Goal: Task Accomplishment & Management: Manage account settings

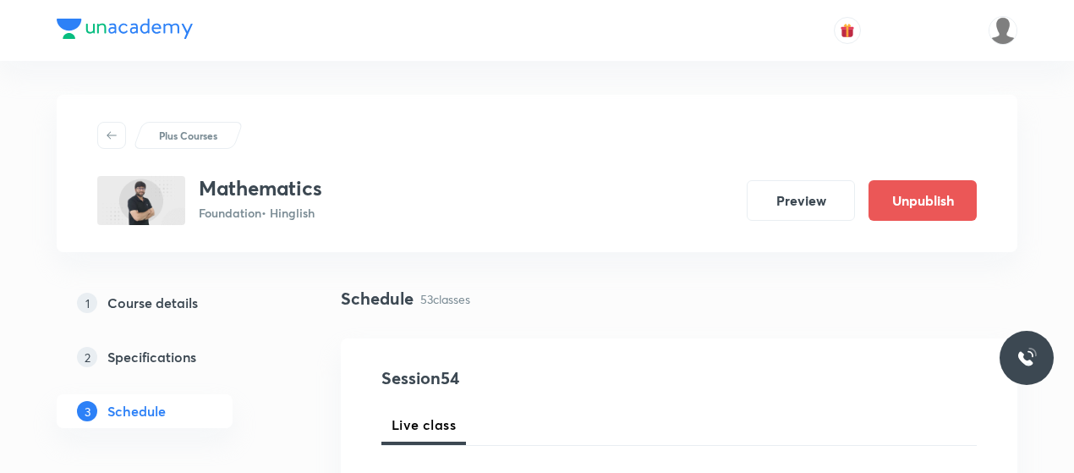
drag, startPoint x: 637, startPoint y: 288, endPoint x: 496, endPoint y: 170, distance: 184.2
click at [496, 170] on div "Plus Courses Mathematics Foundation • Hinglish Preview Unpublish" at bounding box center [536, 173] width 879 height 103
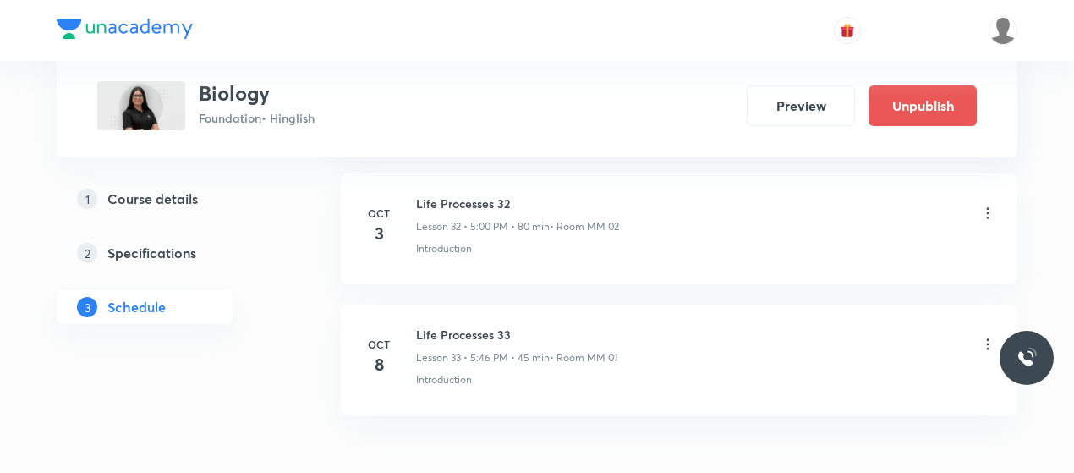
scroll to position [5293, 0]
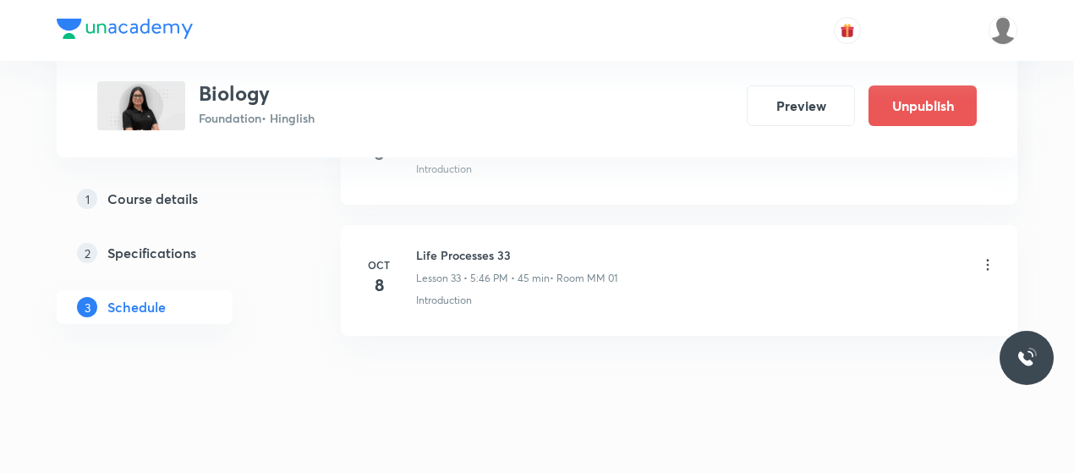
click at [440, 246] on h6 "Life Processes 33" at bounding box center [516, 255] width 201 height 18
copy h6 "Life Processes 33"
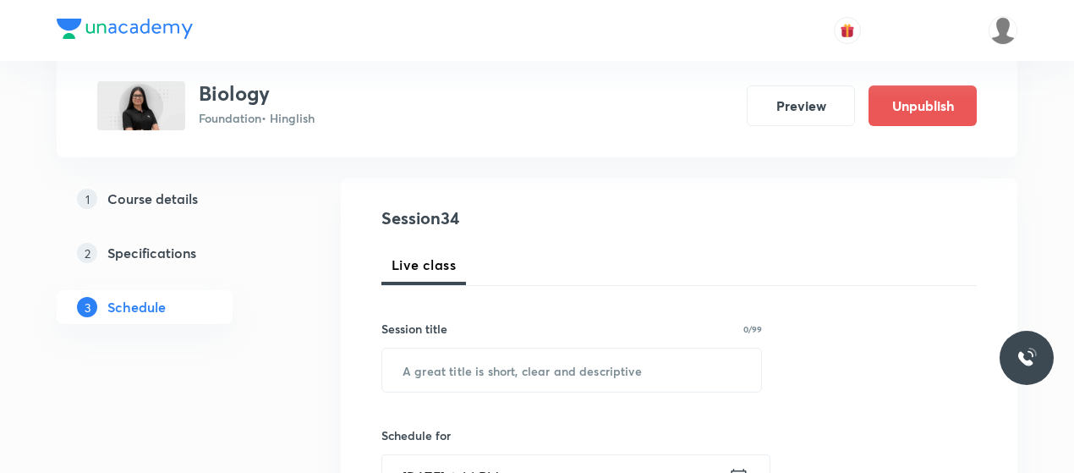
scroll to position [161, 0]
click at [472, 359] on input "text" at bounding box center [571, 368] width 379 height 43
paste input "Life Processes 33"
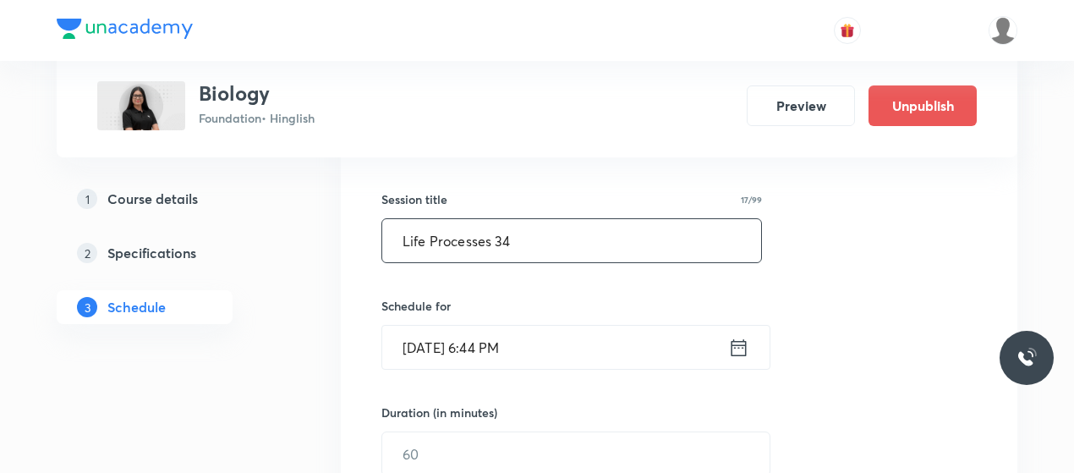
type input "Life Processes 34"
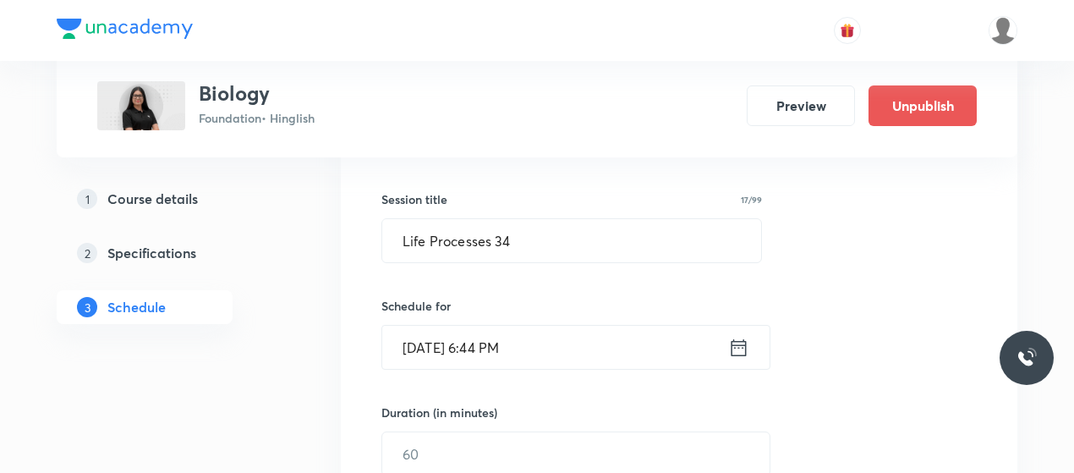
click at [424, 347] on input "Oct 8, 2025, 6:44 PM" at bounding box center [555, 346] width 346 height 43
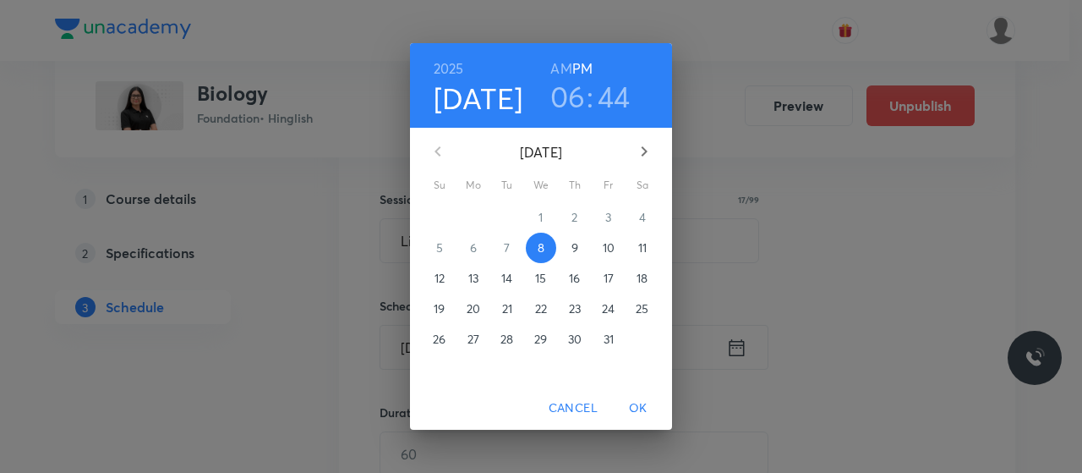
click at [578, 94] on h3 "06" at bounding box center [568, 97] width 36 height 36
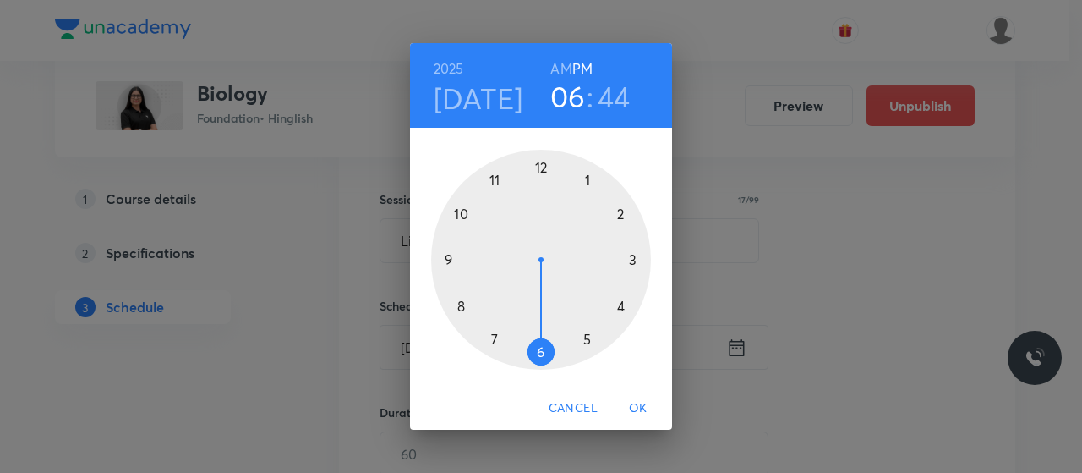
click at [615, 101] on h3 "44" at bounding box center [614, 97] width 33 height 36
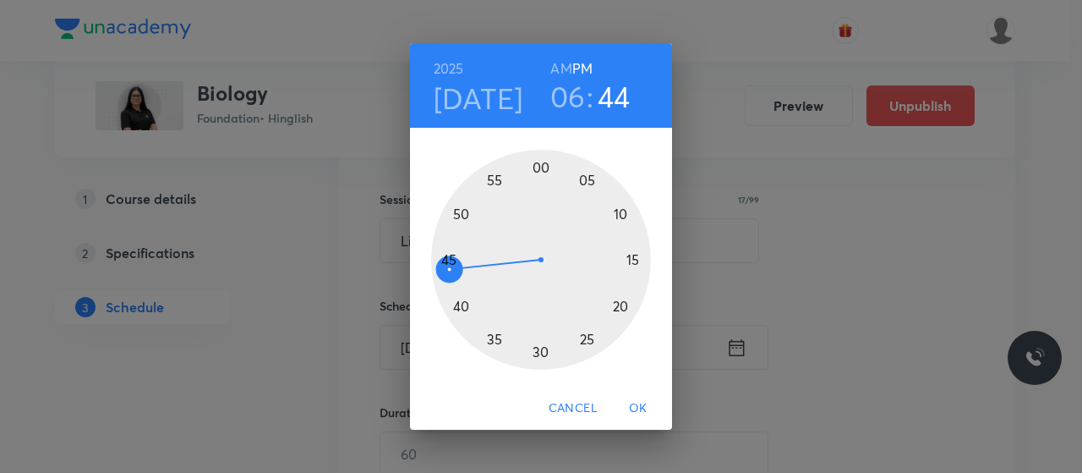
click at [446, 262] on div at bounding box center [541, 260] width 220 height 220
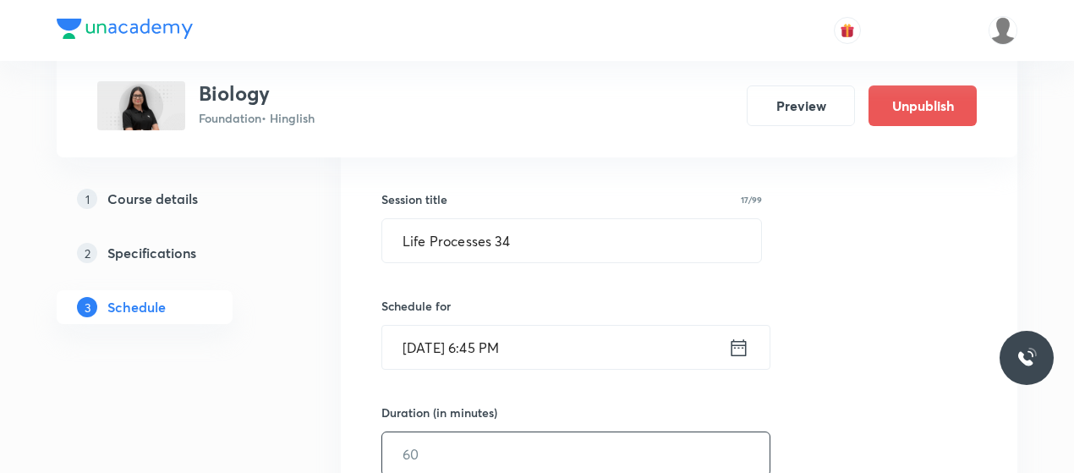
click at [486, 444] on input "text" at bounding box center [575, 453] width 387 height 43
click at [500, 349] on input "Oct 8, 2025, 6:45 PM" at bounding box center [555, 346] width 346 height 43
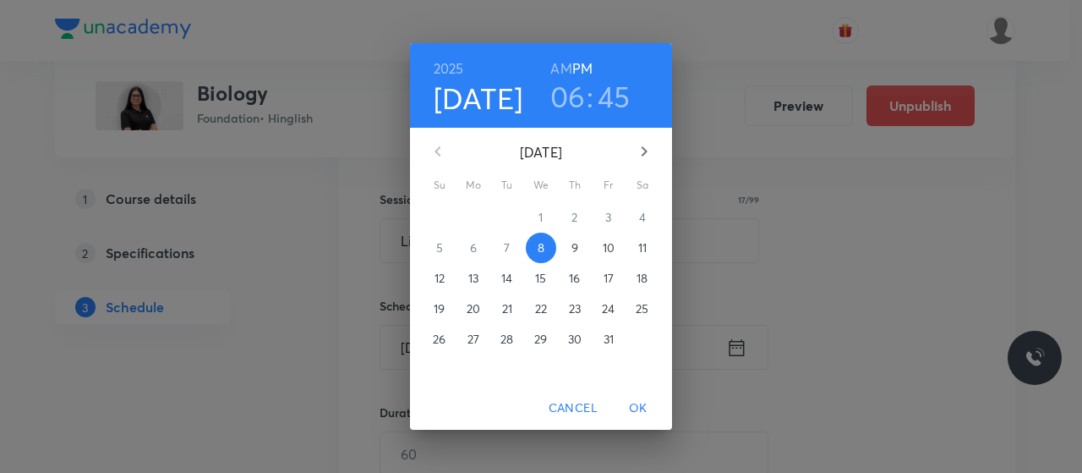
click at [615, 99] on h3 "45" at bounding box center [614, 97] width 33 height 36
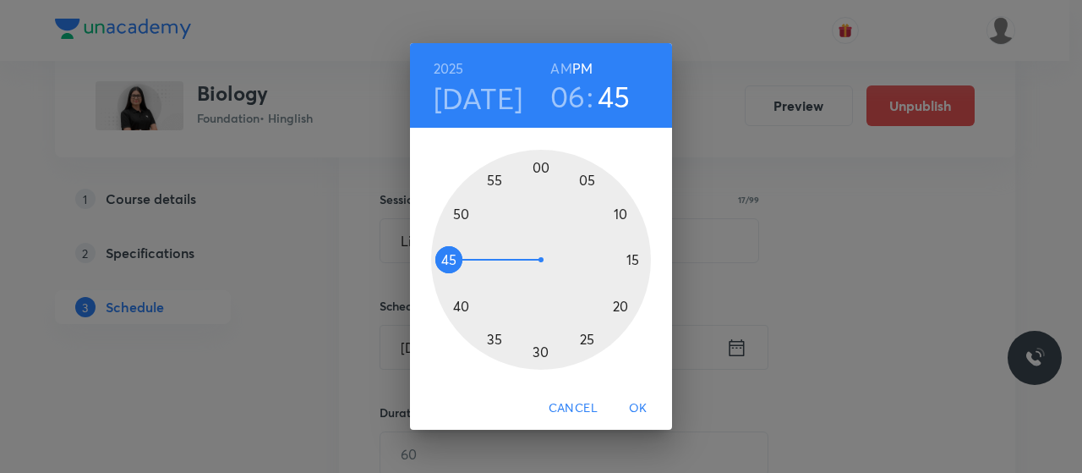
click at [444, 246] on div at bounding box center [541, 260] width 220 height 220
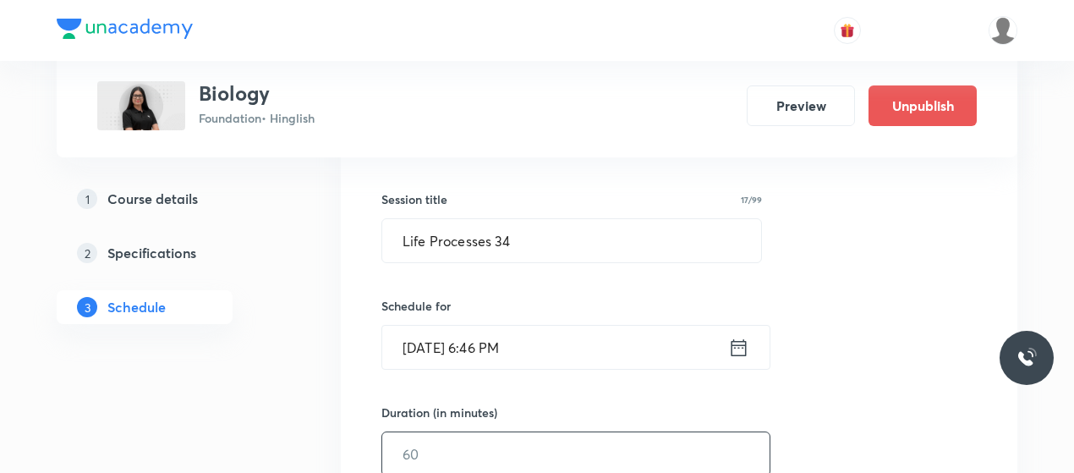
click at [493, 441] on input "text" at bounding box center [575, 453] width 387 height 43
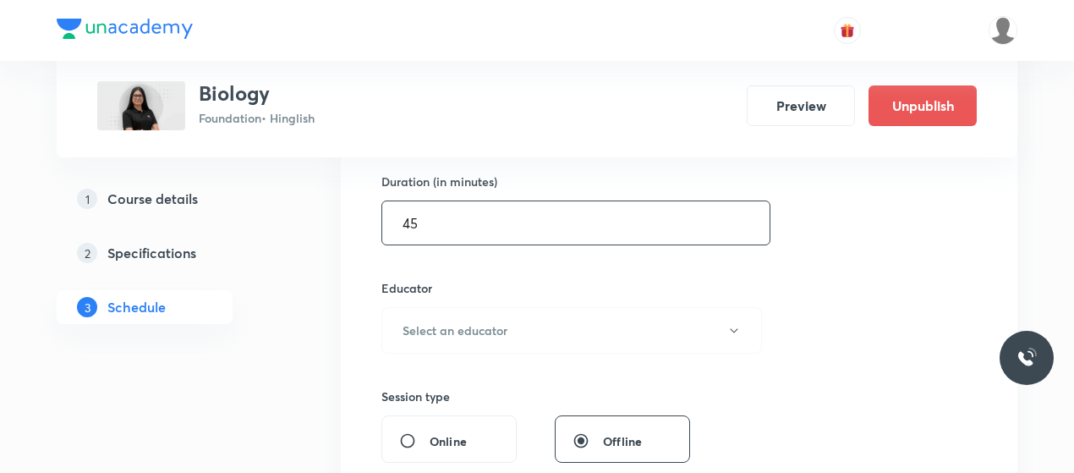
scroll to position [521, 0]
type input "45"
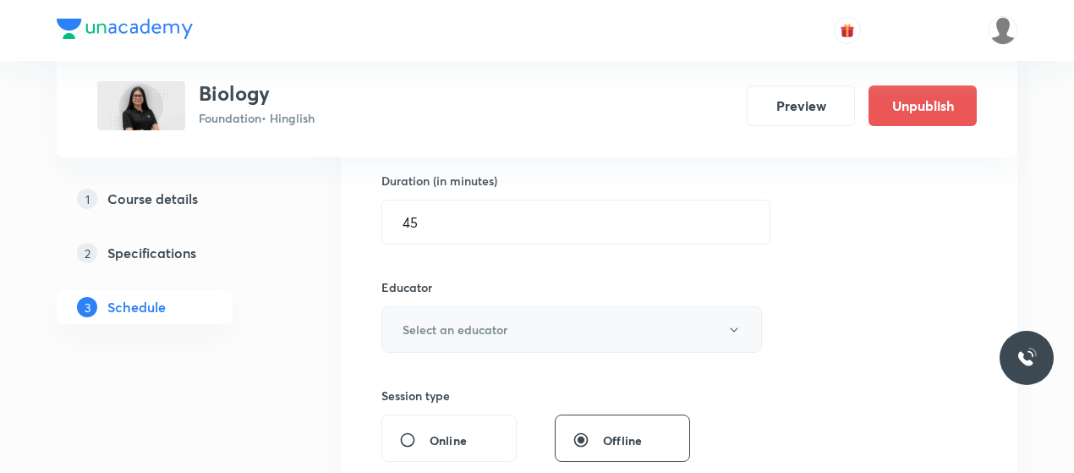
click at [489, 327] on h6 "Select an educator" at bounding box center [454, 329] width 105 height 18
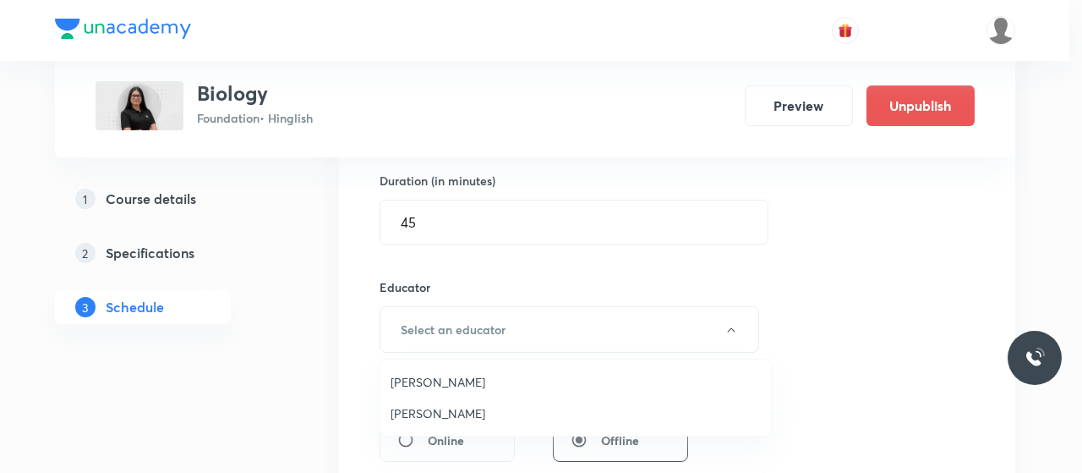
click at [421, 378] on span "[PERSON_NAME]" at bounding box center [576, 382] width 370 height 18
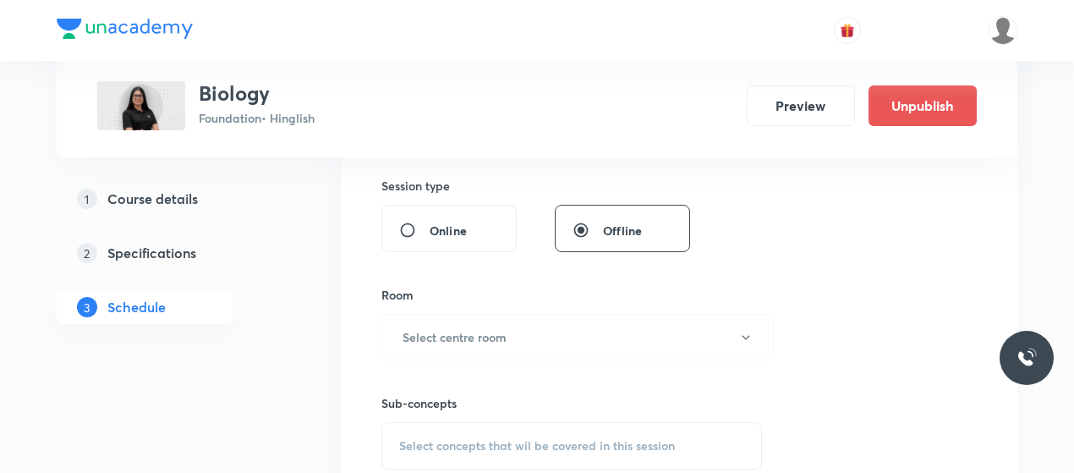
scroll to position [732, 0]
drag, startPoint x: 495, startPoint y: 359, endPoint x: 500, endPoint y: 341, distance: 19.5
click at [500, 341] on div "Session 34 Live class Session title 17/99 Life Processes 34 ​ Schedule for Oct …" at bounding box center [678, 84] width 595 height 902
click at [500, 341] on button "Select centre room" at bounding box center [577, 335] width 392 height 46
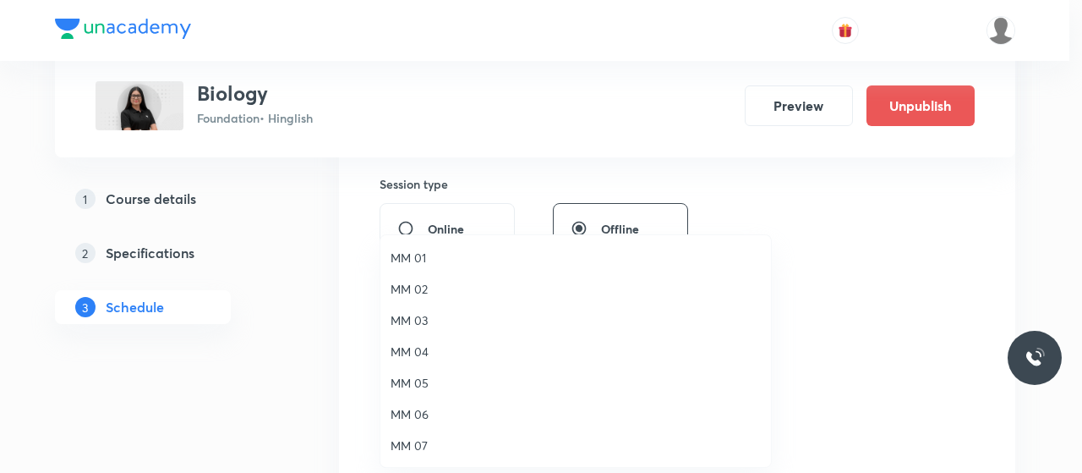
click at [408, 307] on li "MM 03" at bounding box center [575, 319] width 391 height 31
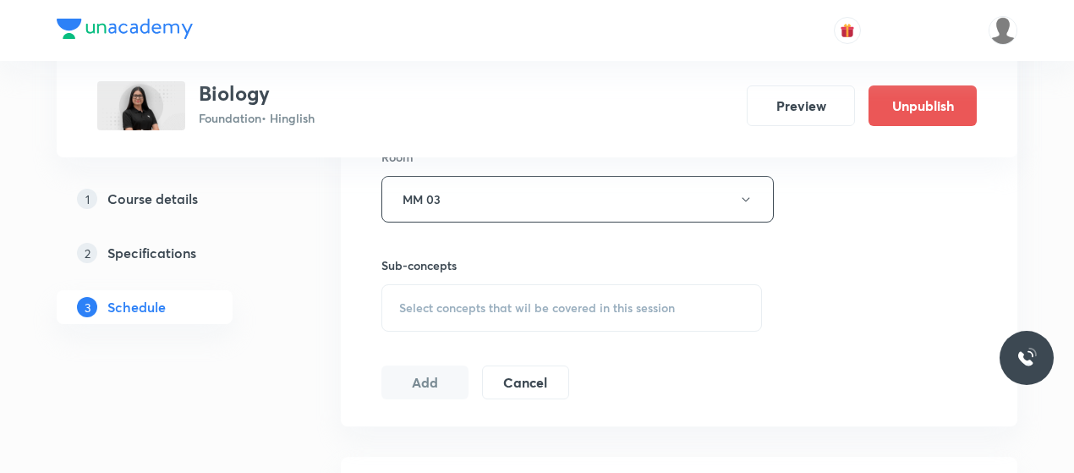
click at [522, 325] on div "Select concepts that wil be covered in this session" at bounding box center [571, 307] width 380 height 47
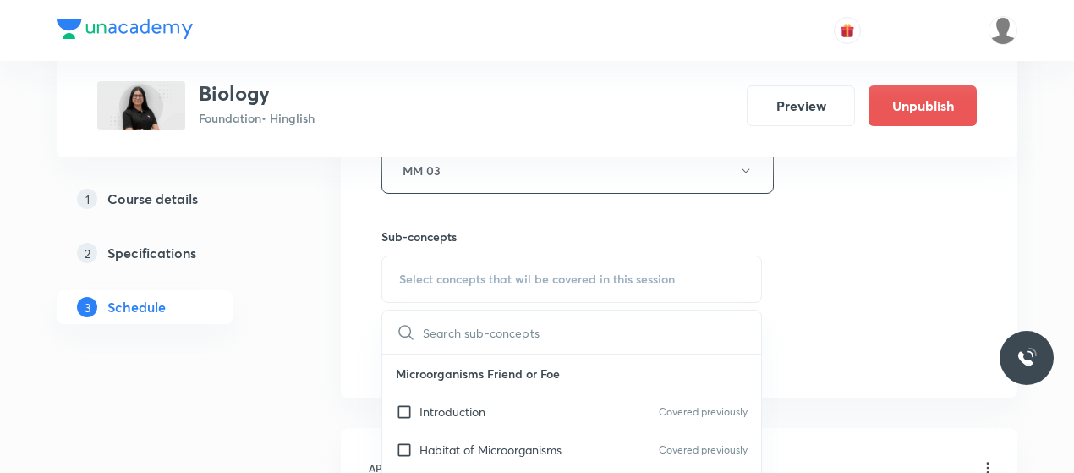
scroll to position [899, 0]
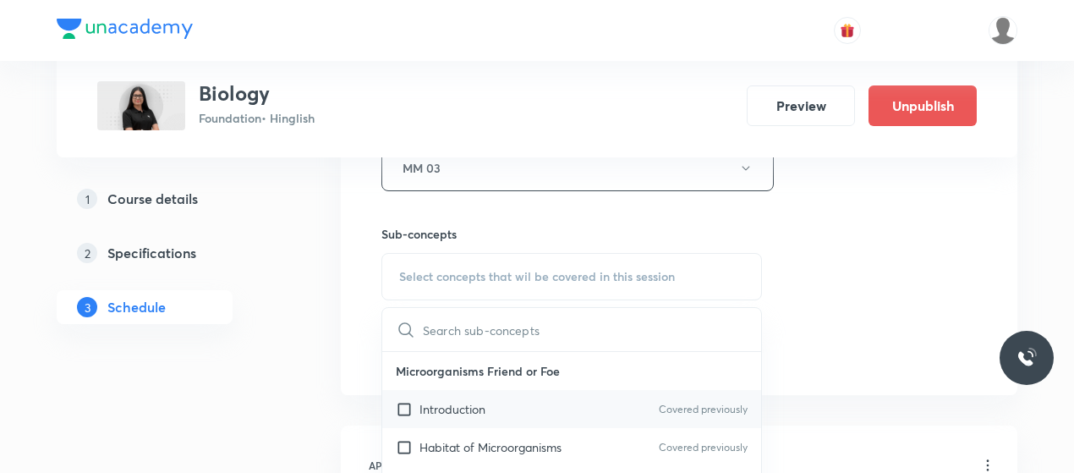
click at [470, 405] on p "Introduction" at bounding box center [452, 409] width 66 height 18
checkbox input "true"
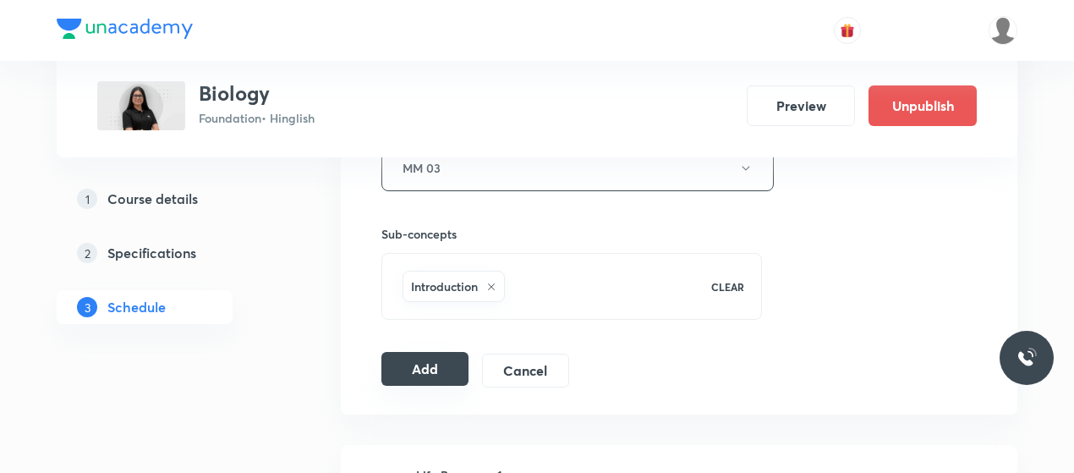
click at [424, 361] on button "Add" at bounding box center [424, 369] width 87 height 34
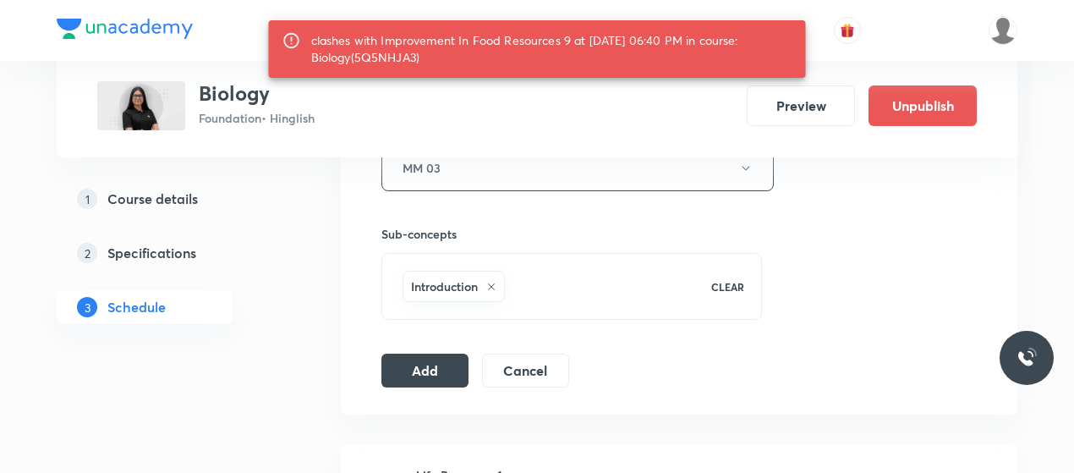
click at [380, 57] on div "clashes with Improvement In Food Resources 9 at 08 Oct 2025 06:40 PM in course:…" at bounding box center [551, 48] width 481 height 47
copy div "5Q5NHJA3"
click at [429, 366] on button "Add" at bounding box center [424, 369] width 87 height 34
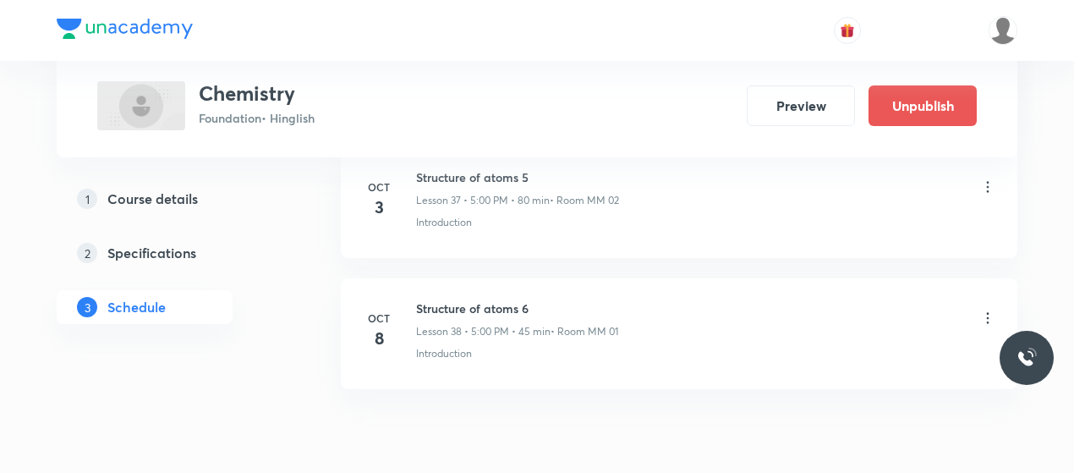
scroll to position [5785, 0]
click at [456, 301] on h6 "Structure of atoms 6" at bounding box center [517, 310] width 202 height 18
copy h6 "Structure of atoms 6"
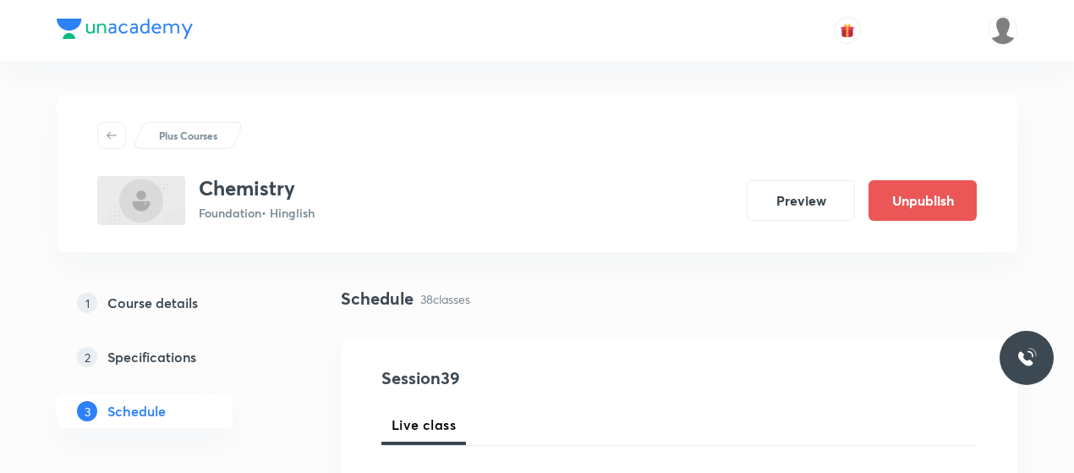
scroll to position [190, 0]
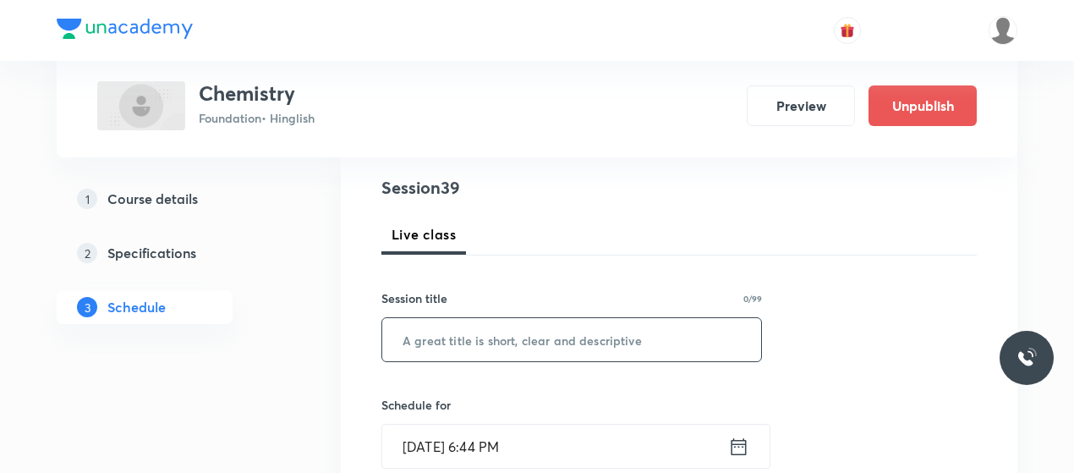
click at [472, 337] on input "text" at bounding box center [571, 339] width 379 height 43
paste input "Structure of atoms 6"
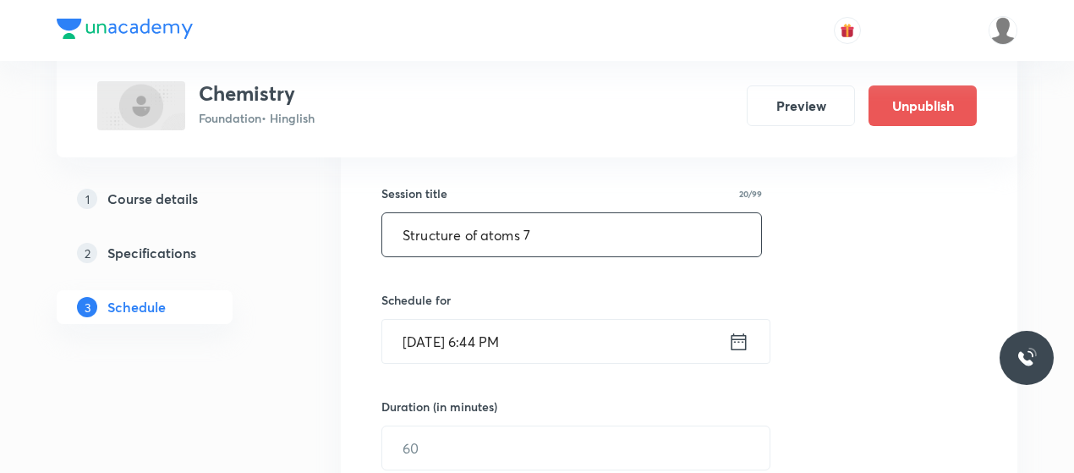
scroll to position [296, 0]
type input "Structure of atoms 7"
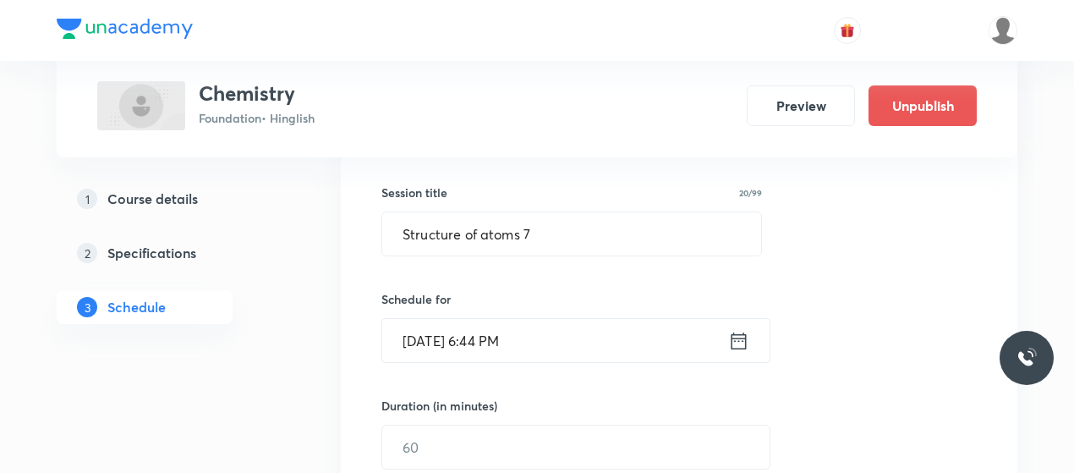
click at [484, 336] on input "Oct 8, 2025, 6:44 PM" at bounding box center [555, 340] width 346 height 43
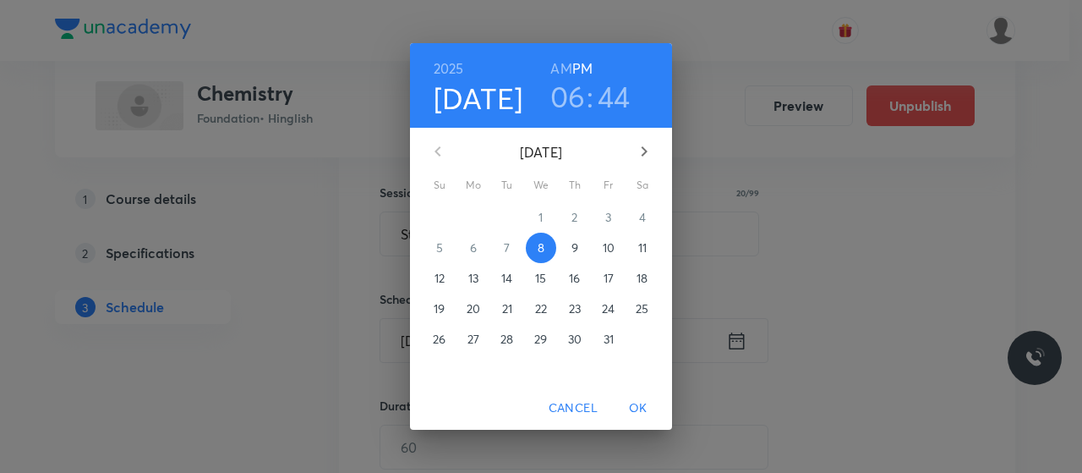
click at [607, 99] on h3 "44" at bounding box center [614, 97] width 33 height 36
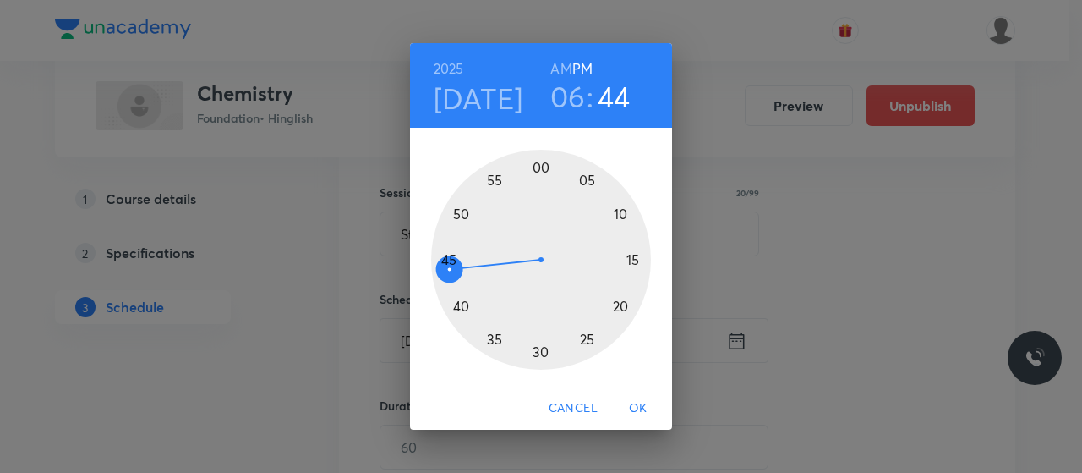
click at [446, 261] on div at bounding box center [541, 260] width 220 height 220
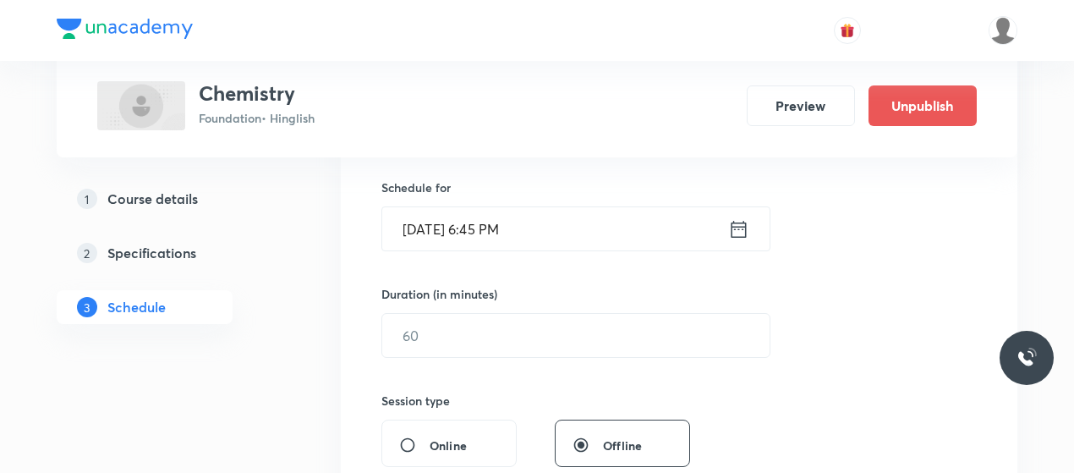
scroll to position [409, 0]
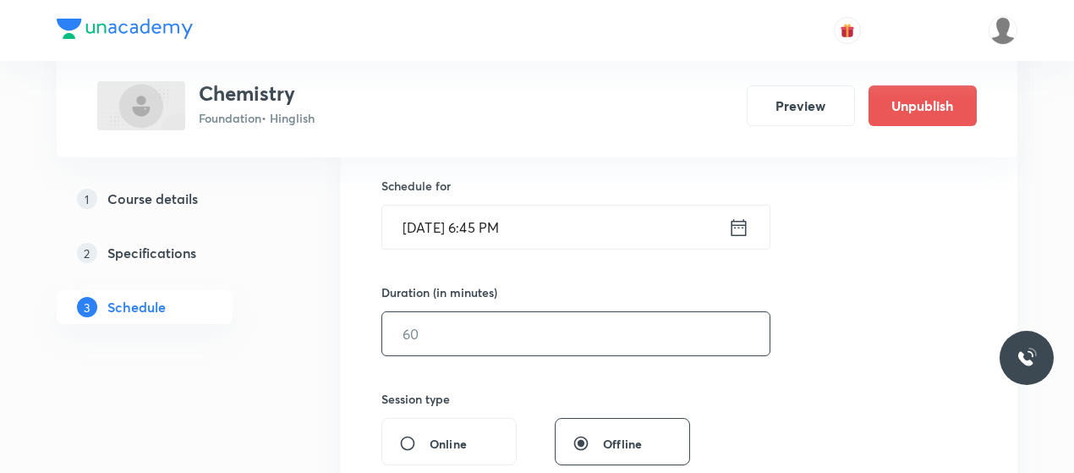
click at [495, 322] on input "text" at bounding box center [575, 333] width 387 height 43
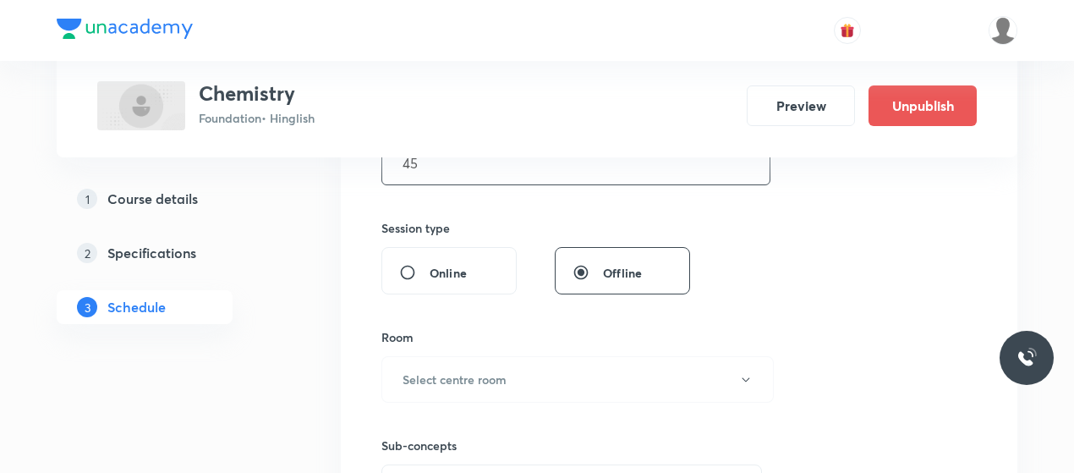
scroll to position [613, 0]
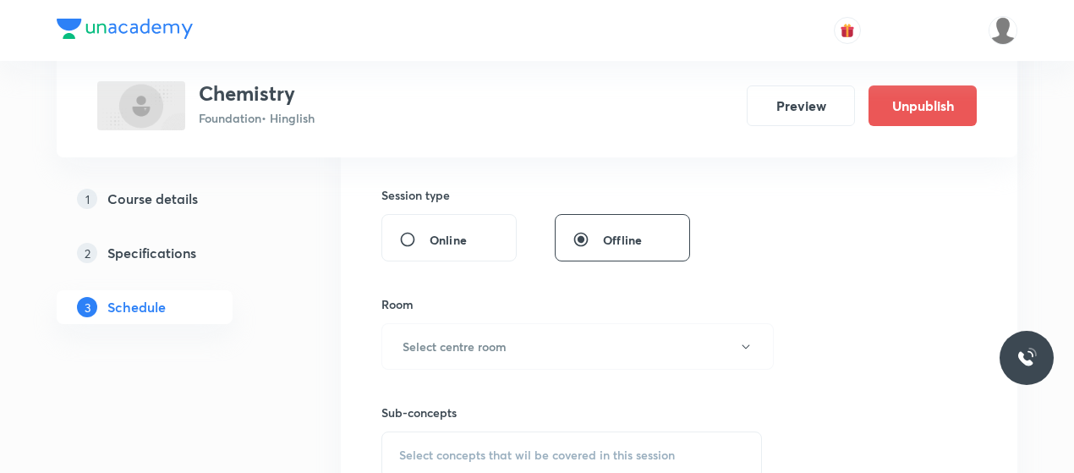
type input "45"
click at [495, 323] on button "Select centre room" at bounding box center [577, 346] width 392 height 46
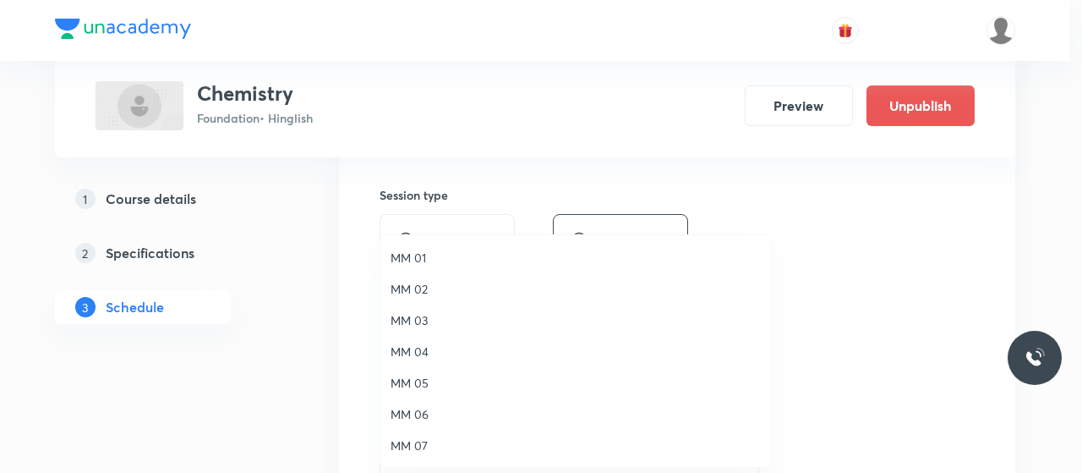
click at [426, 309] on li "MM 03" at bounding box center [575, 319] width 391 height 31
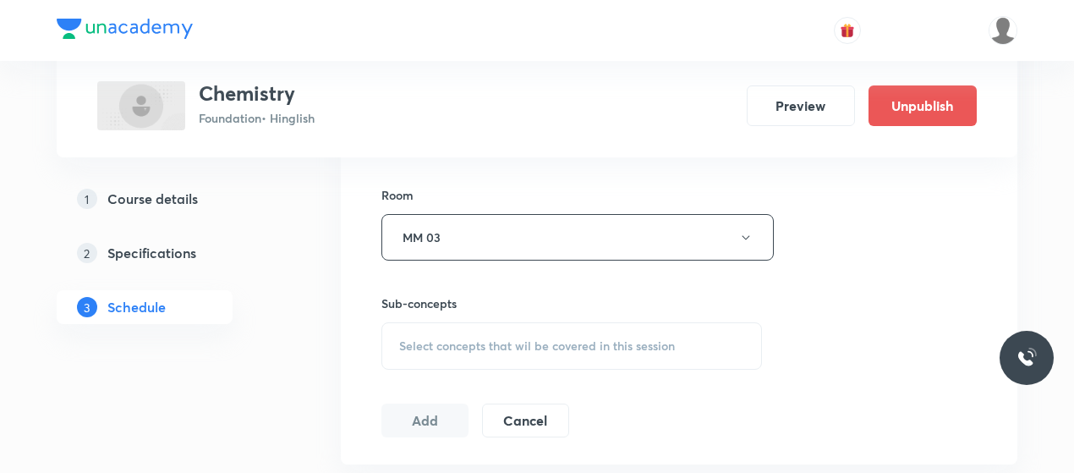
scroll to position [723, 0]
click at [522, 356] on div "Select concepts that wil be covered in this session" at bounding box center [571, 344] width 380 height 47
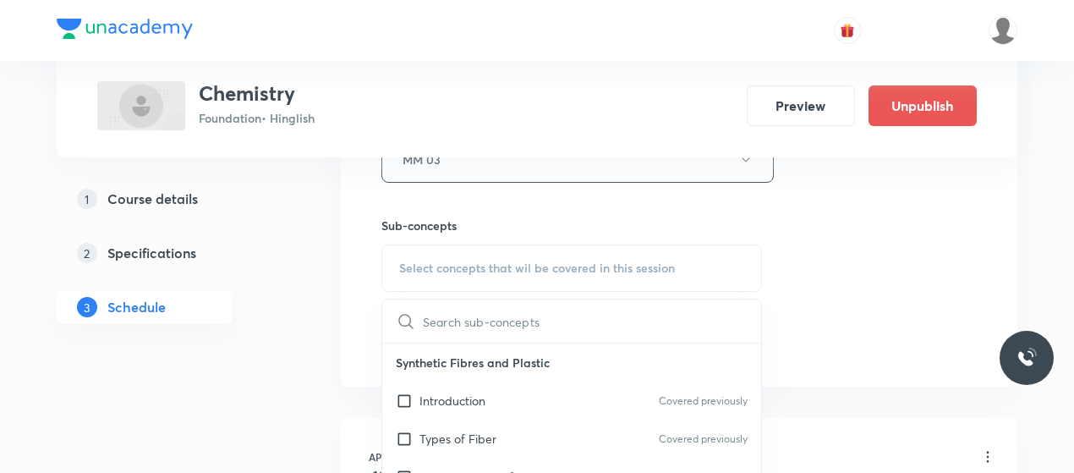
scroll to position [860, 0]
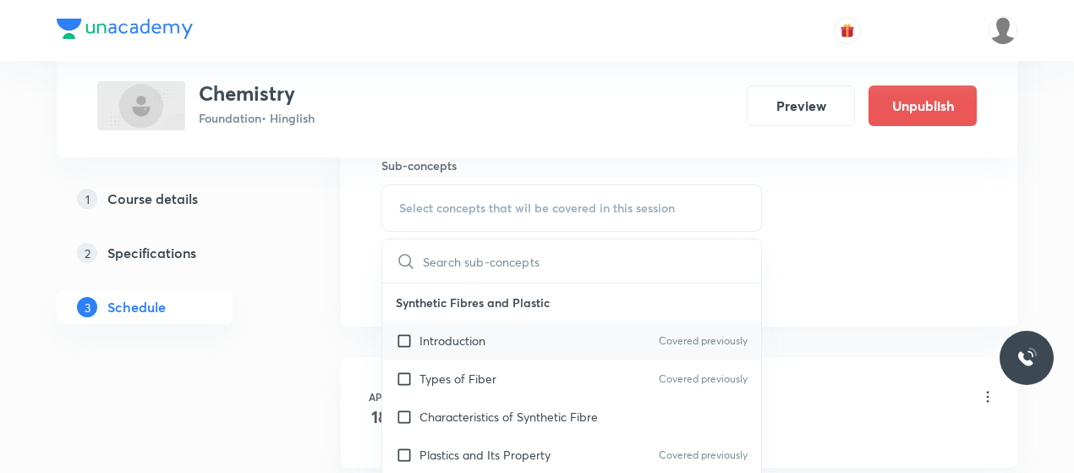
click at [470, 334] on p "Introduction" at bounding box center [452, 340] width 66 height 18
checkbox input "true"
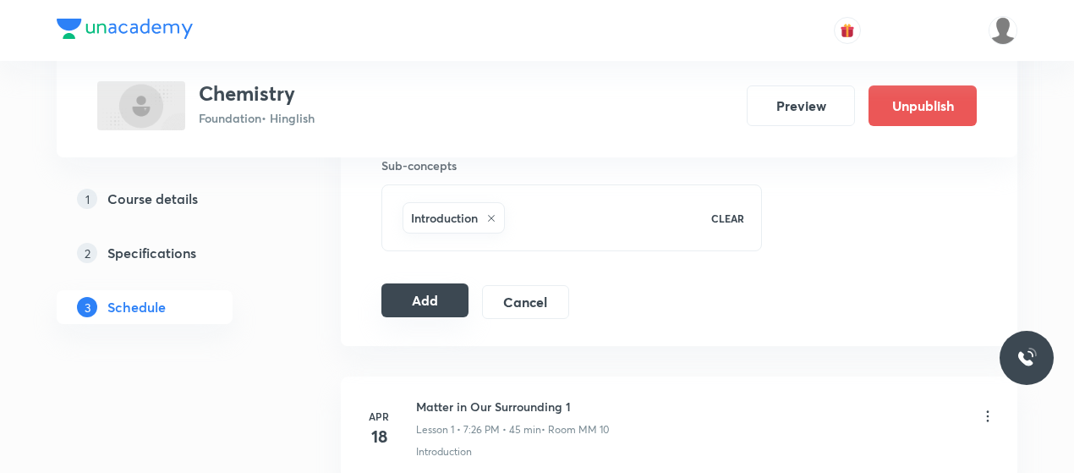
click at [428, 303] on button "Add" at bounding box center [424, 300] width 87 height 34
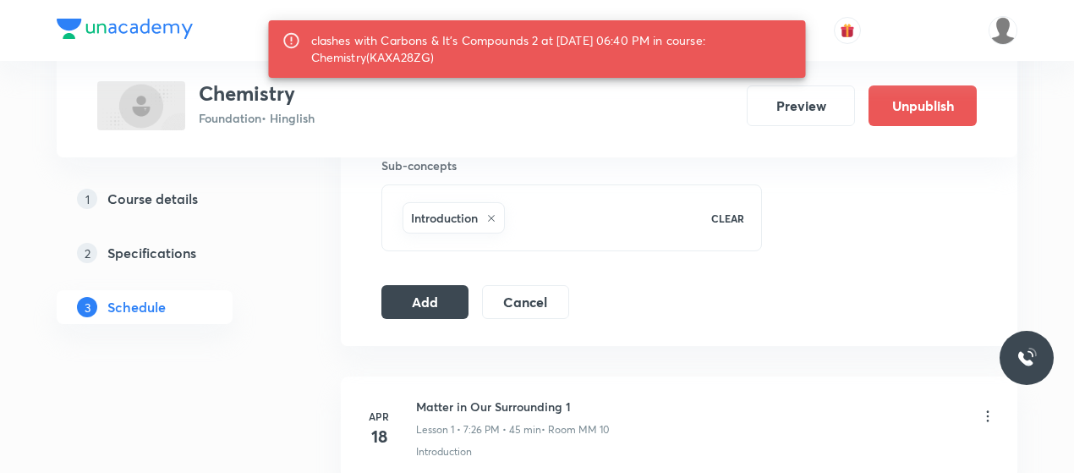
click at [385, 63] on div "clashes with Carbons & It's Compounds 2 at 08 Oct 2025 06:40 PM in course: Chem…" at bounding box center [551, 48] width 481 height 47
copy div "KAXA28ZG"
click at [432, 292] on button "Add" at bounding box center [424, 300] width 87 height 34
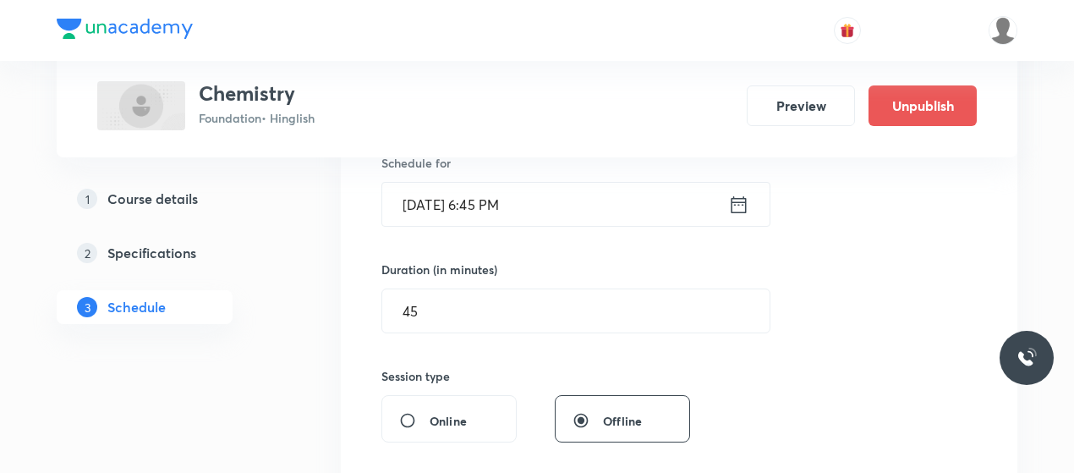
scroll to position [425, 0]
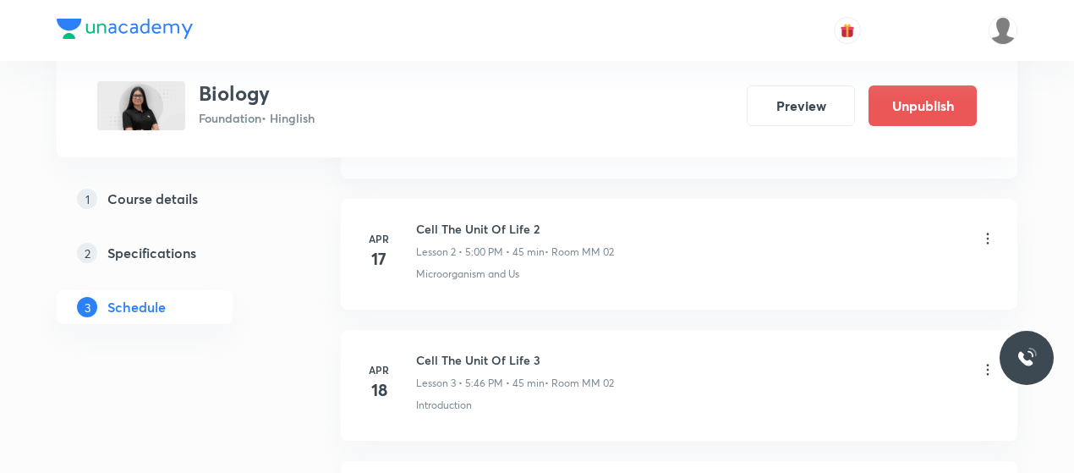
scroll to position [1937, 0]
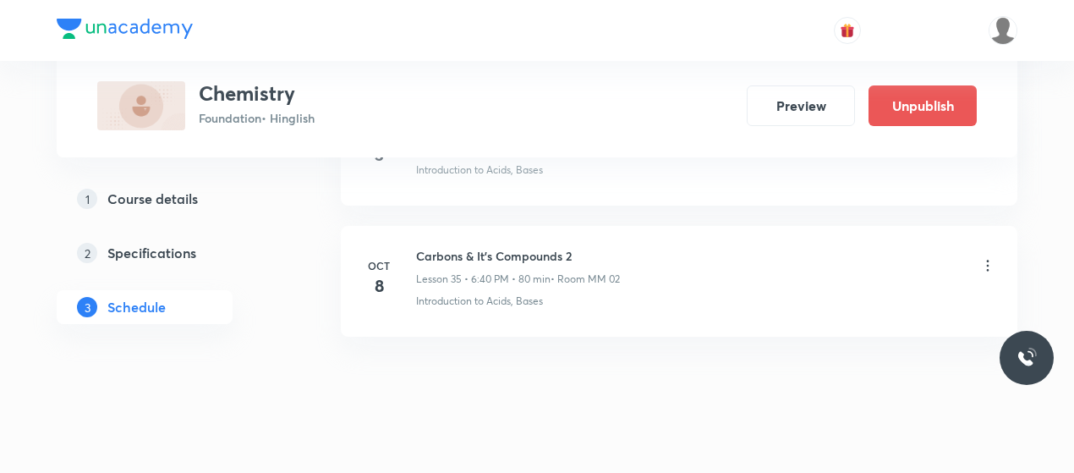
click at [988, 260] on icon at bounding box center [987, 265] width 3 height 11
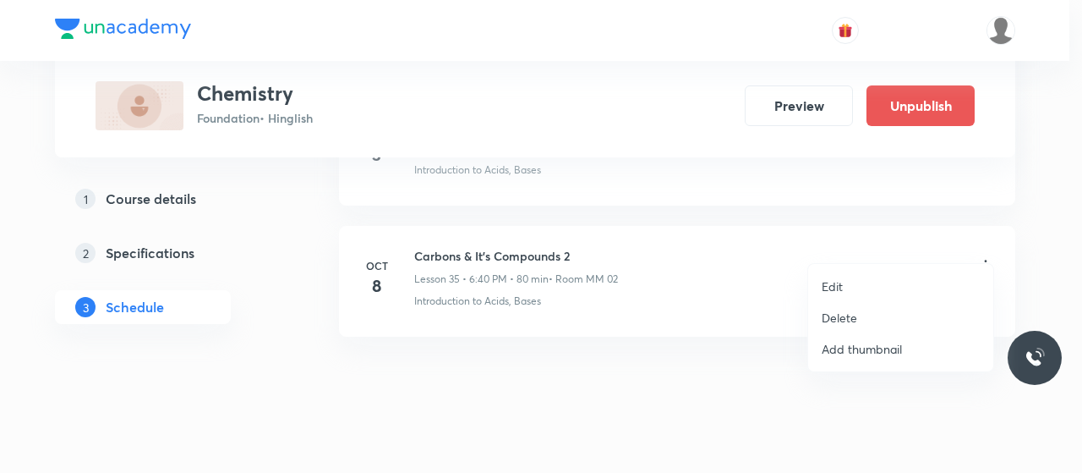
click at [858, 319] on li "Delete" at bounding box center [900, 317] width 185 height 31
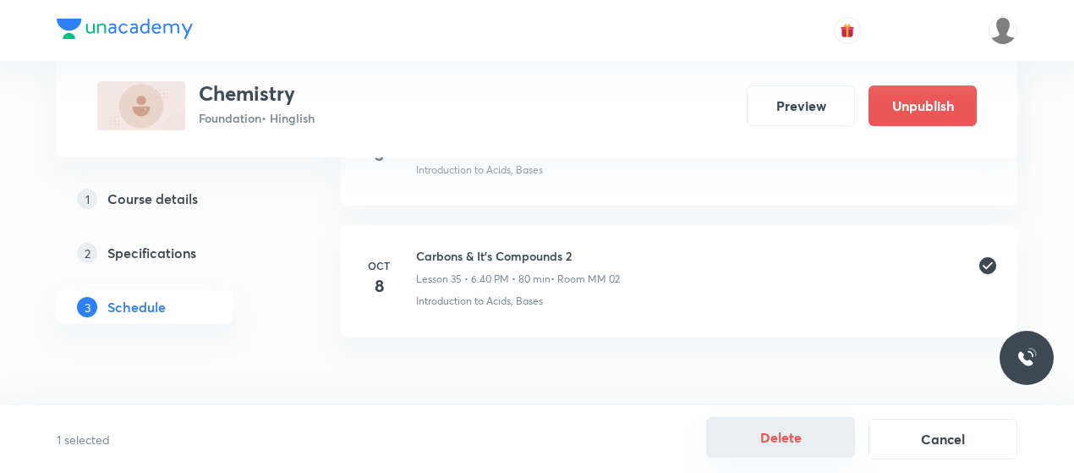
click at [737, 422] on button "Delete" at bounding box center [780, 437] width 149 height 41
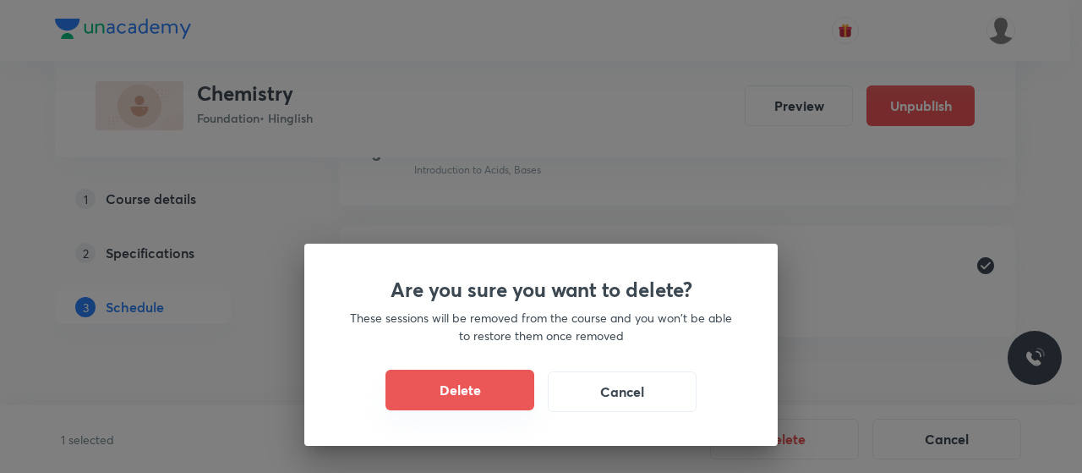
click at [494, 395] on button "Delete" at bounding box center [459, 389] width 149 height 41
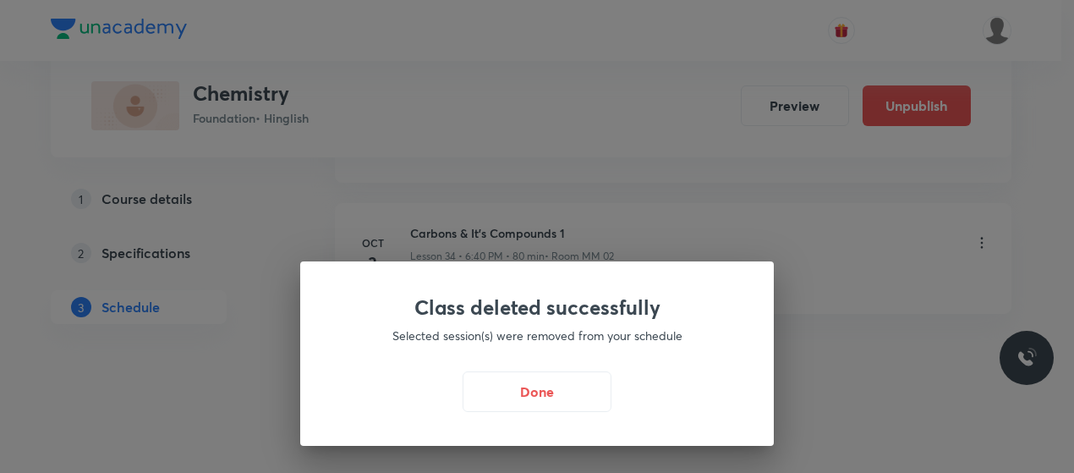
scroll to position [5315, 0]
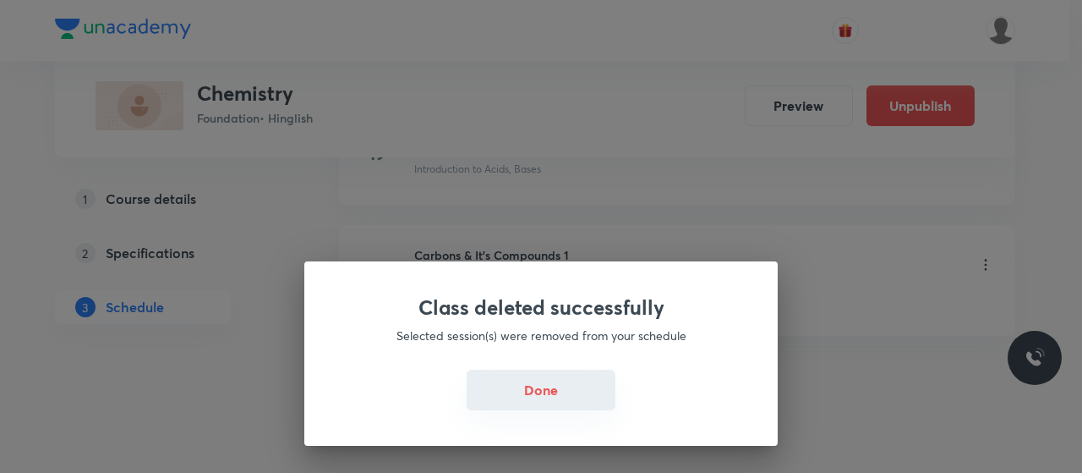
click at [555, 369] on button "Done" at bounding box center [541, 389] width 149 height 41
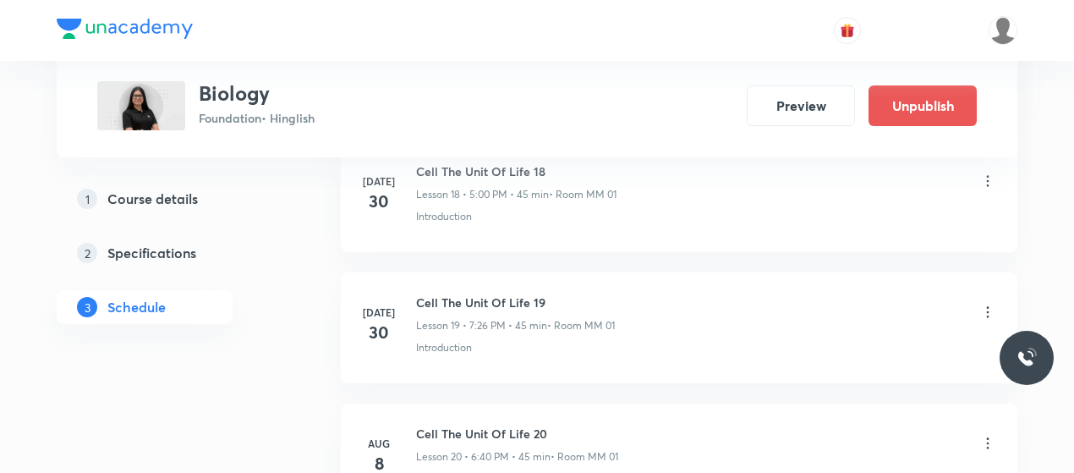
click at [533, 345] on li "[DATE] Cell The Unit Of Life 19 Lesson 19 • 7:26 PM • 45 min • Room MM 01 Intro…" at bounding box center [679, 327] width 676 height 111
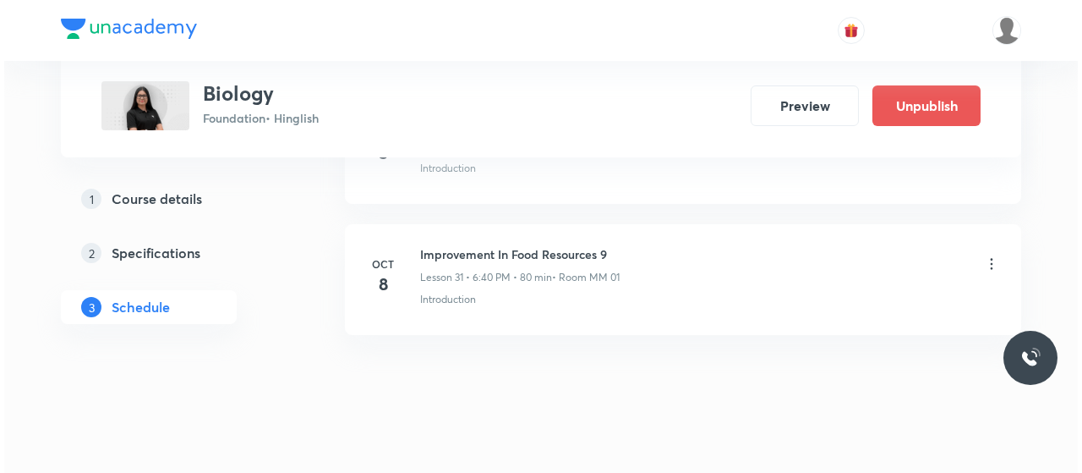
scroll to position [5020, 0]
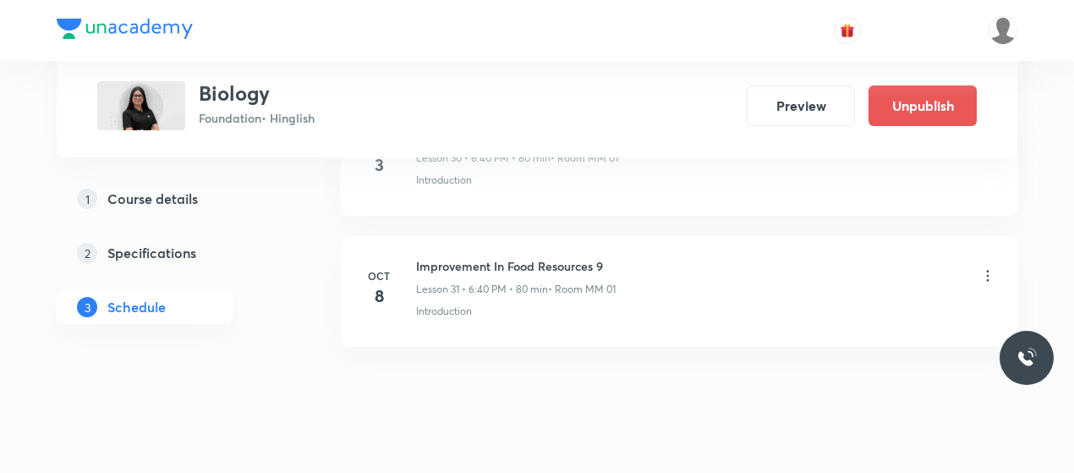
click at [992, 267] on icon at bounding box center [987, 275] width 17 height 17
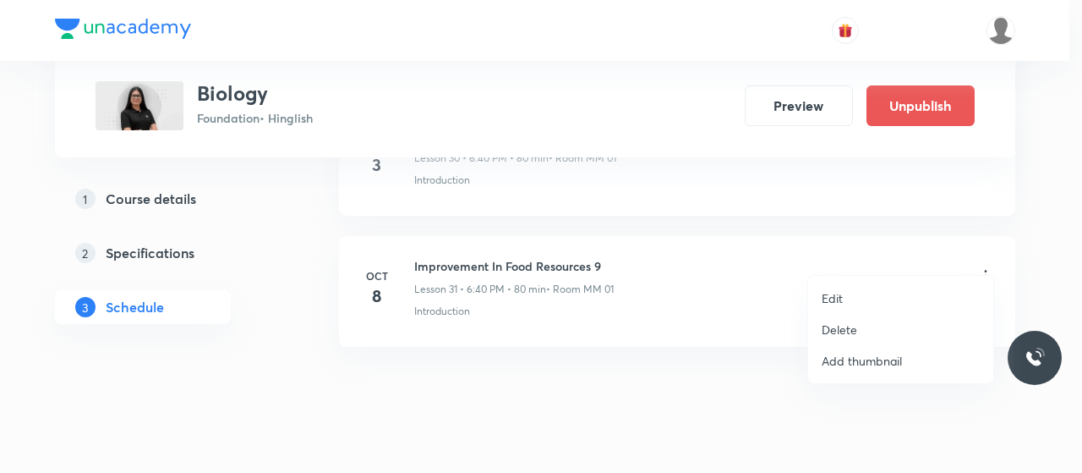
click at [841, 292] on p "Edit" at bounding box center [832, 298] width 21 height 18
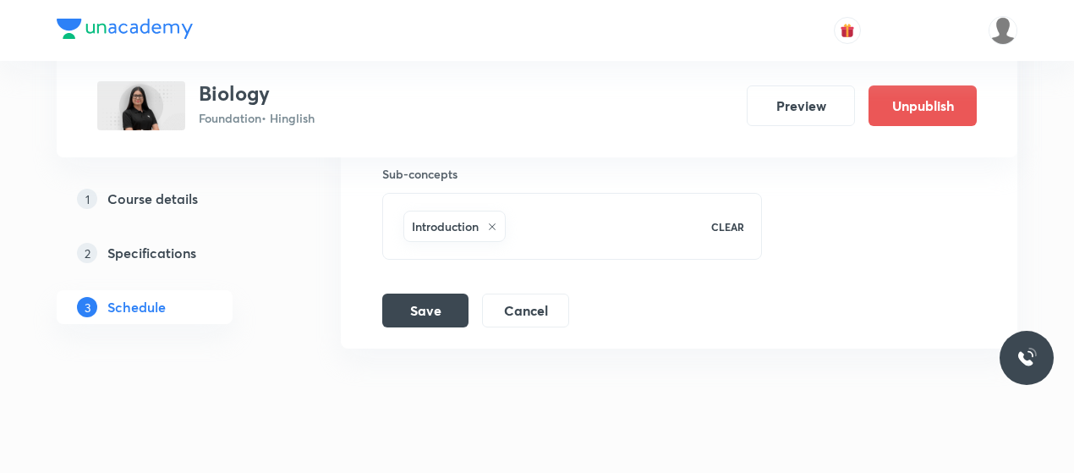
scroll to position [4904, 0]
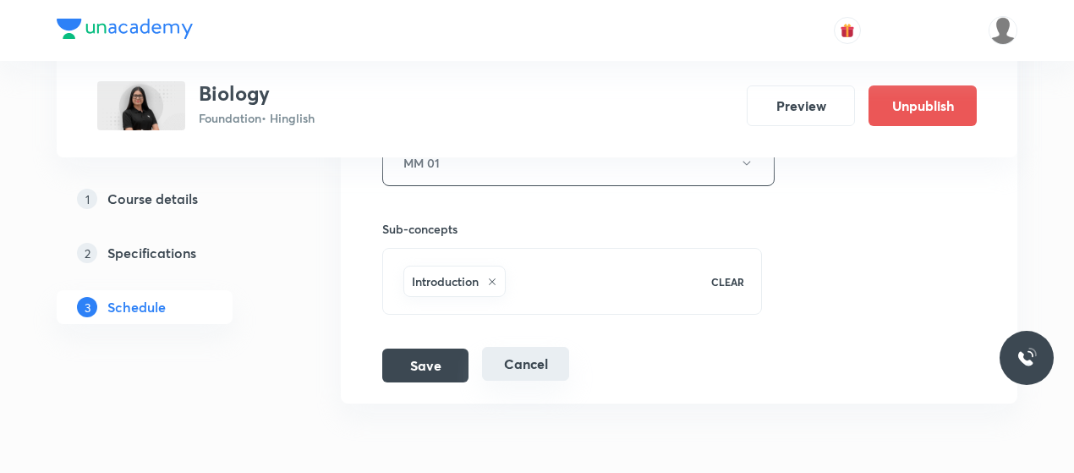
click at [506, 347] on button "Cancel" at bounding box center [525, 364] width 87 height 34
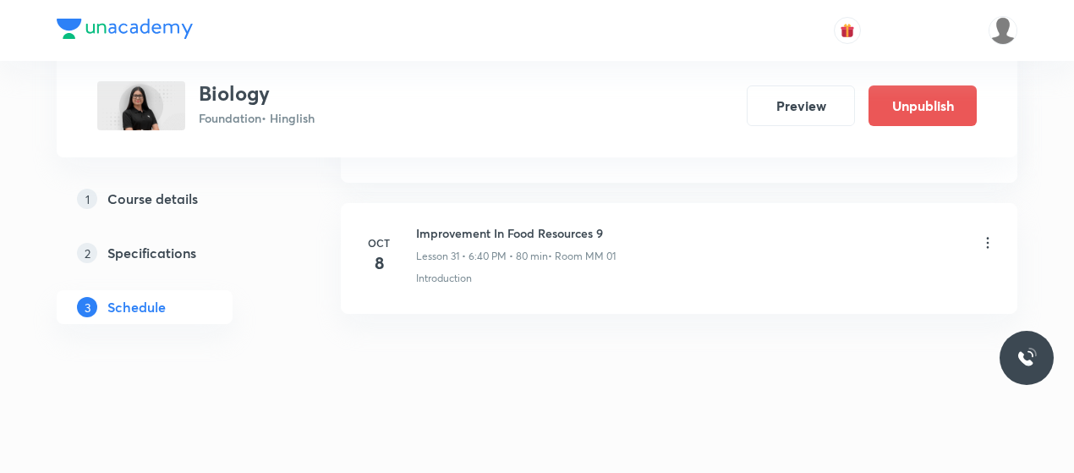
scroll to position [4150, 0]
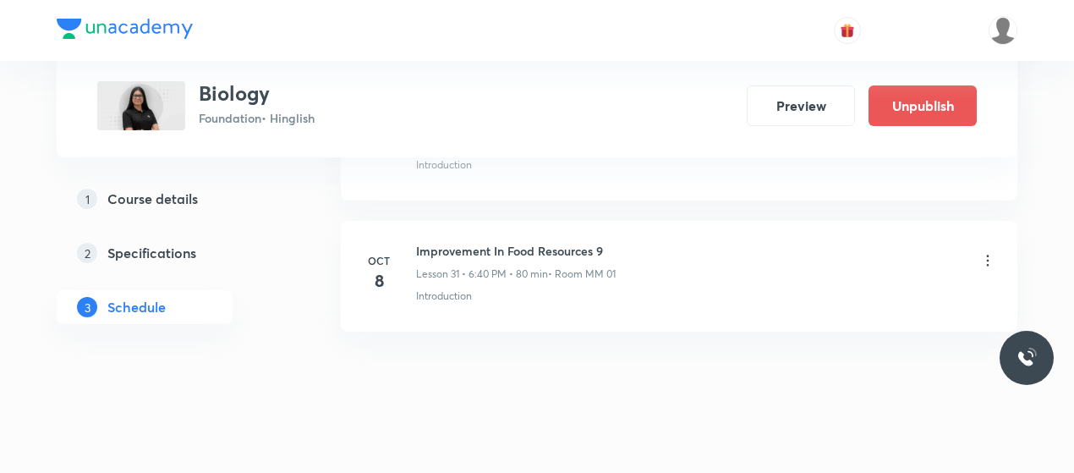
click at [989, 252] on icon at bounding box center [987, 260] width 17 height 17
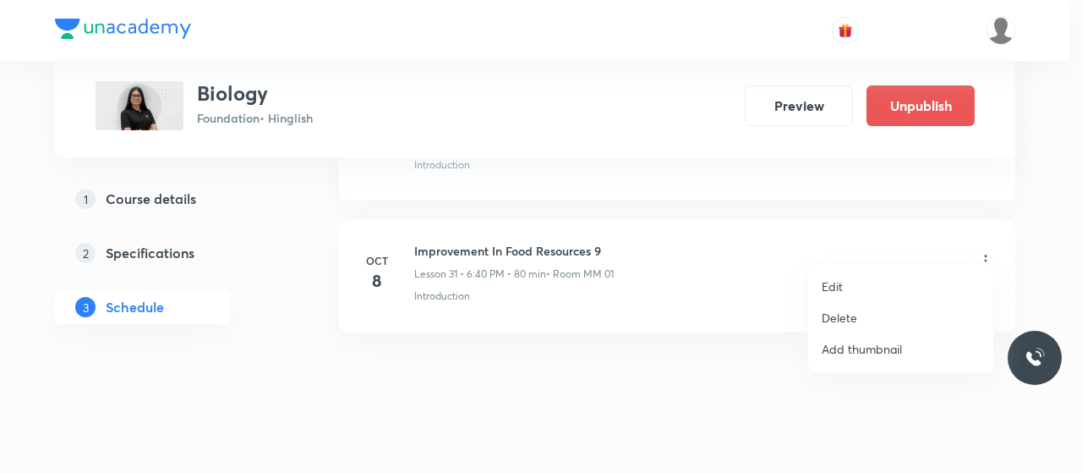
click at [839, 320] on p "Delete" at bounding box center [840, 318] width 36 height 18
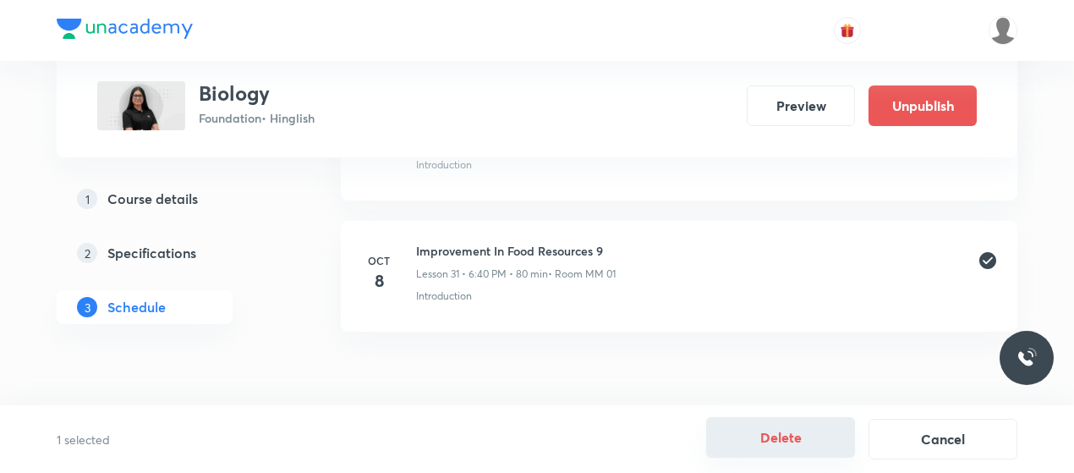
click at [744, 440] on button "Delete" at bounding box center [780, 437] width 149 height 41
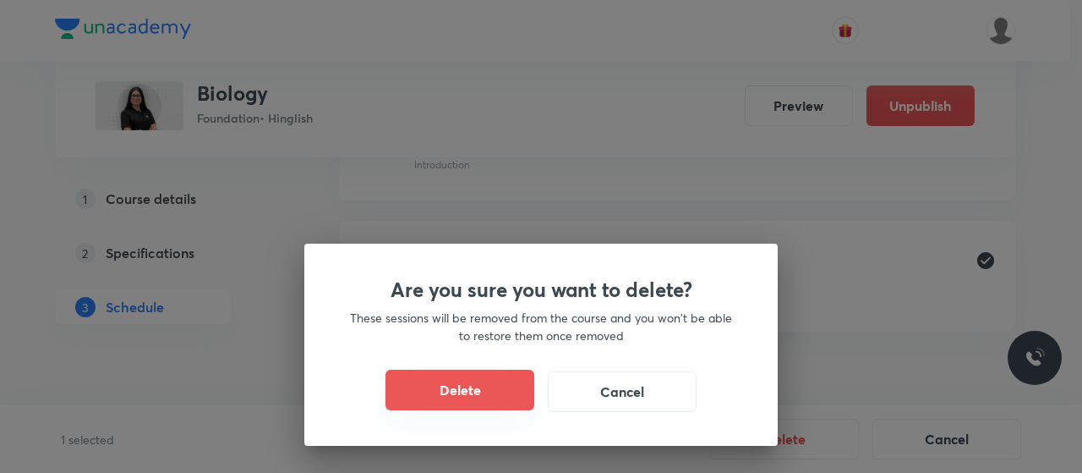
click at [485, 388] on button "Delete" at bounding box center [459, 389] width 149 height 41
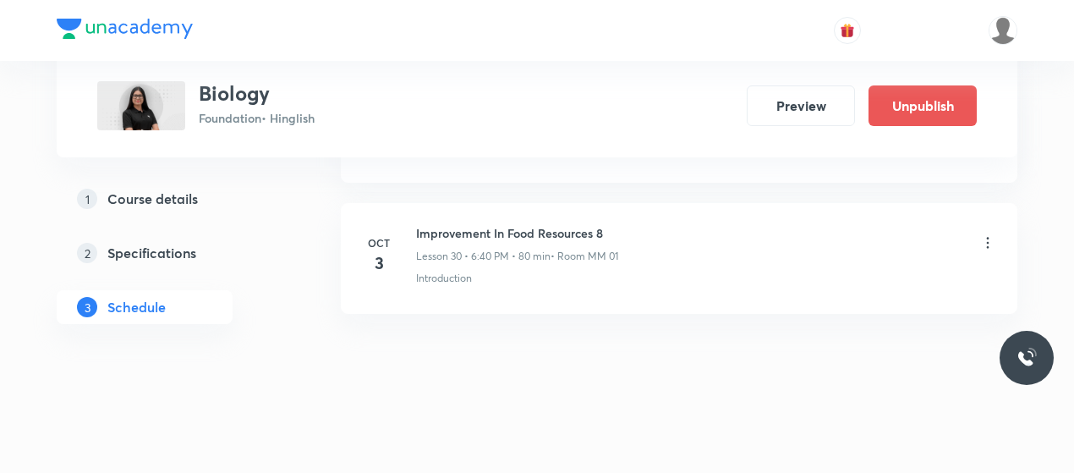
scroll to position [4019, 0]
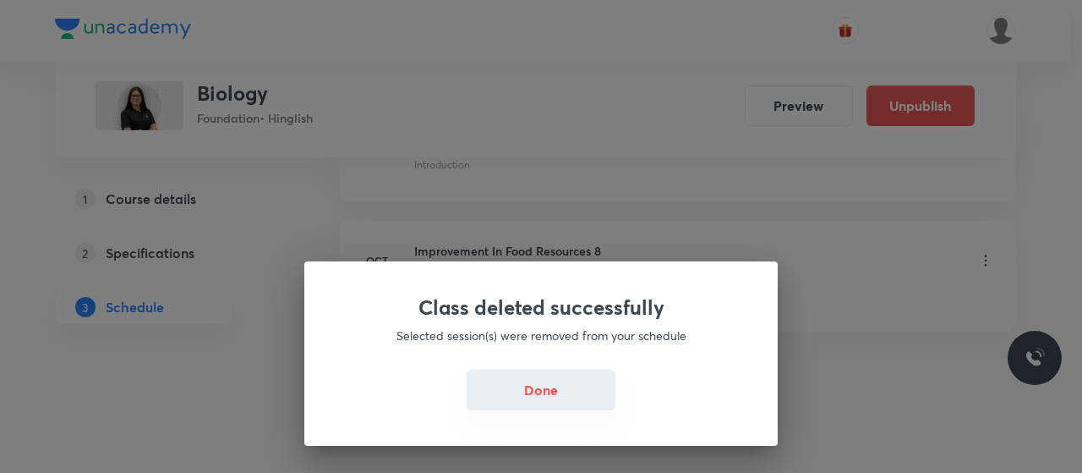
click at [570, 380] on button "Done" at bounding box center [541, 389] width 149 height 41
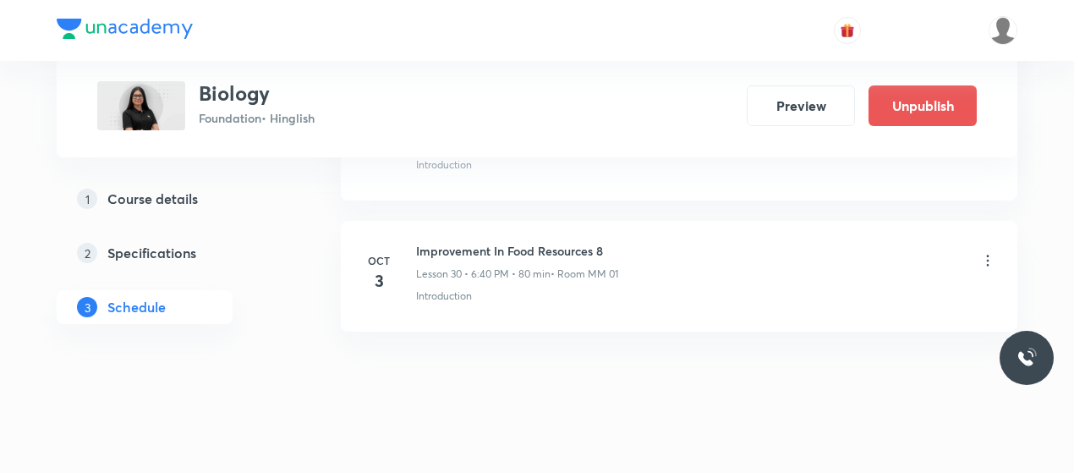
click at [470, 242] on h6 "Improvement In Food Resources 8" at bounding box center [517, 251] width 202 height 18
copy h6 "Improvement In Food Resources 8"
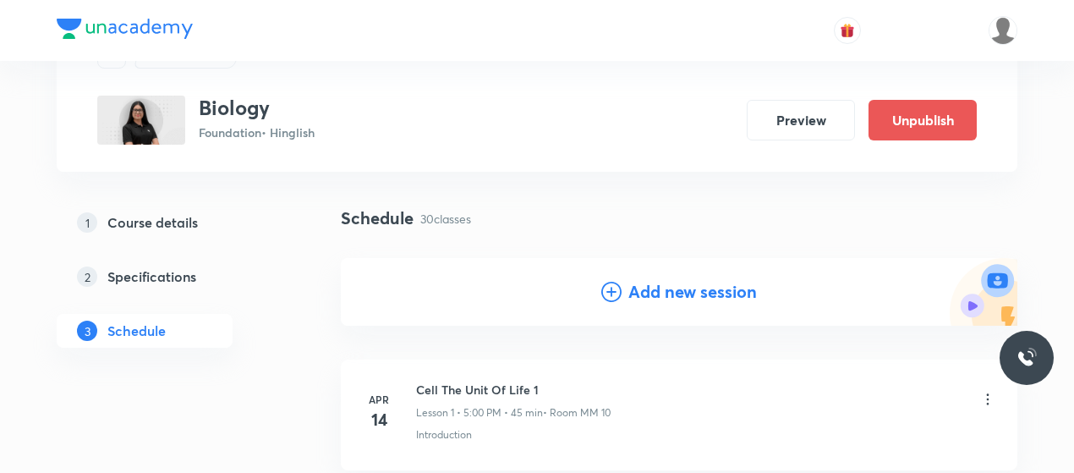
scroll to position [81, 0]
click at [612, 292] on icon at bounding box center [611, 291] width 20 height 20
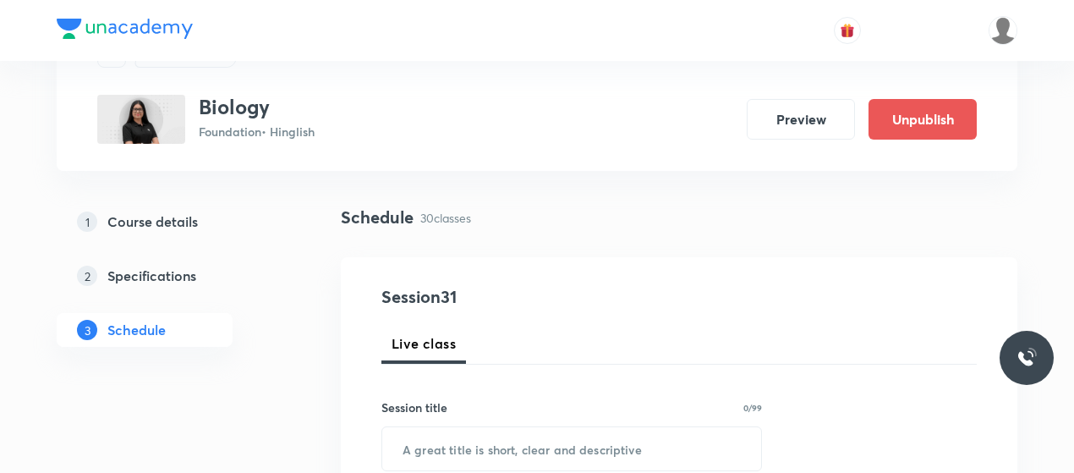
scroll to position [222, 0]
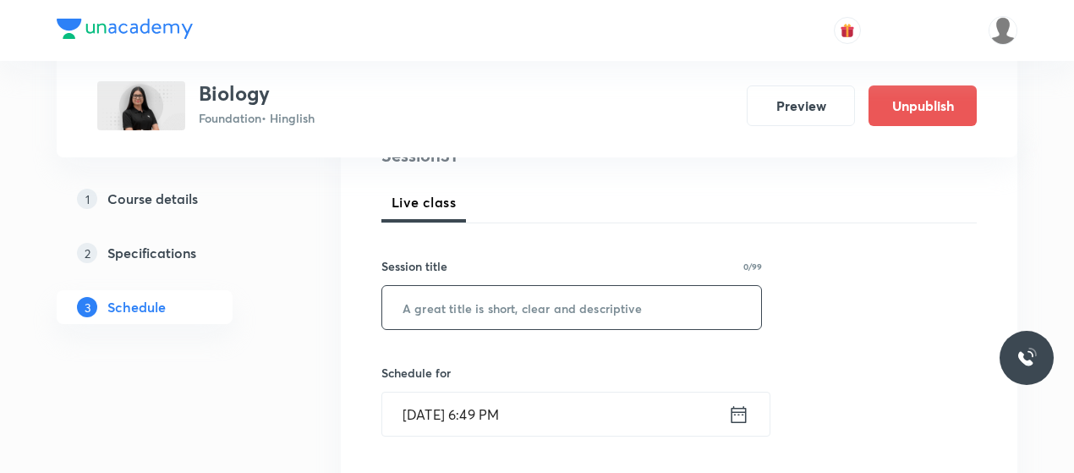
click at [472, 305] on input "text" at bounding box center [571, 307] width 379 height 43
paste input "Improvement In Food Resources 8"
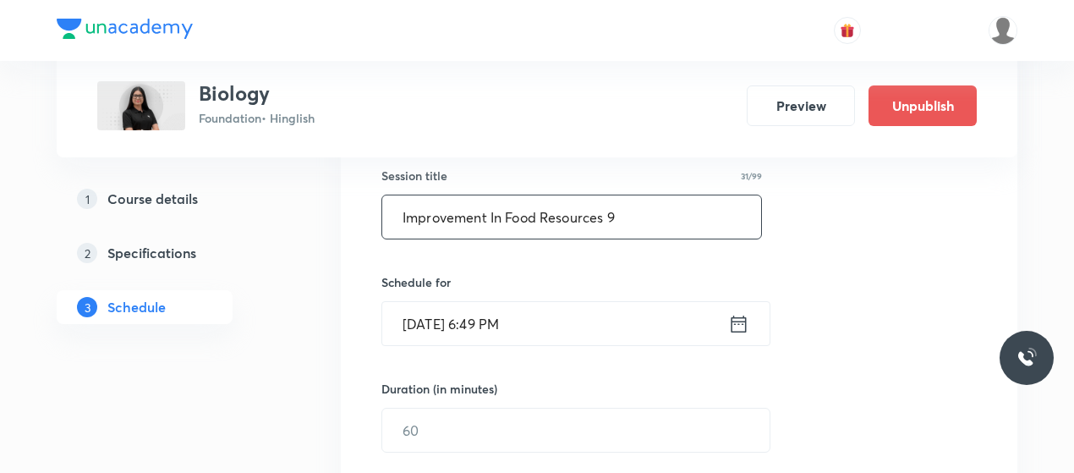
scroll to position [317, 0]
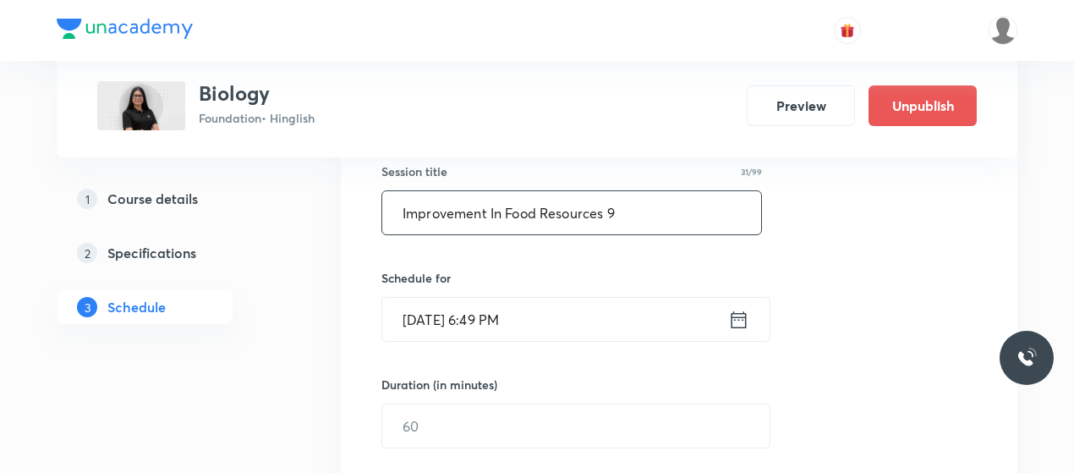
type input "Improvement In Food Resources 9"
click at [445, 335] on input "Oct 8, 2025, 6:49 PM" at bounding box center [555, 319] width 346 height 43
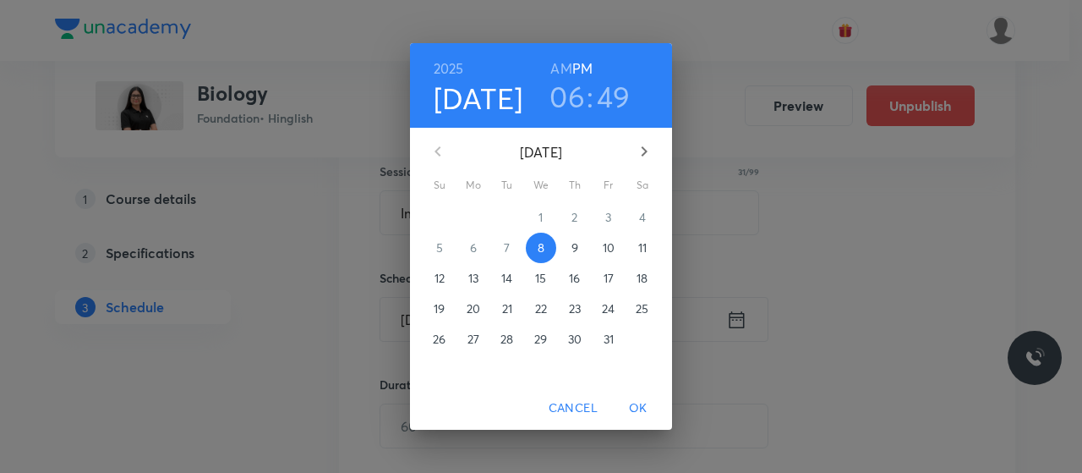
click at [571, 95] on h3 "06" at bounding box center [567, 97] width 36 height 36
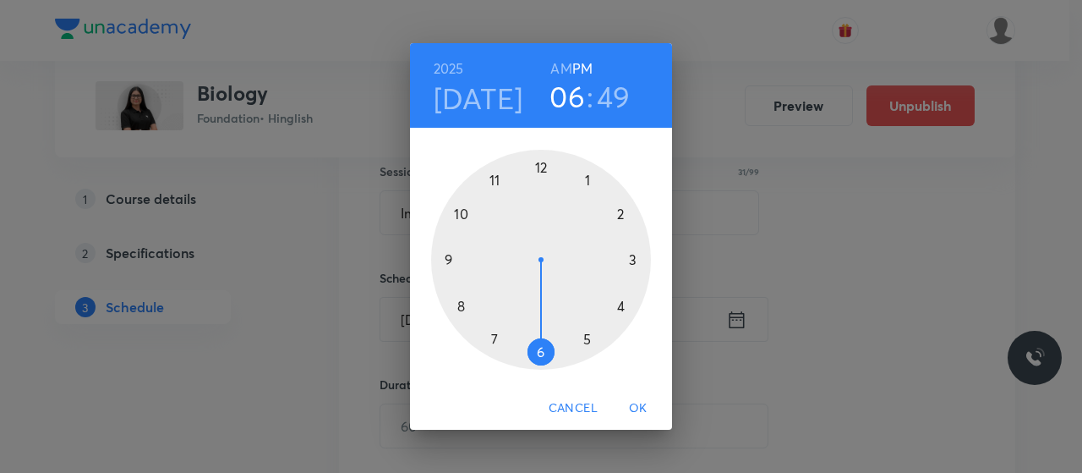
click at [495, 334] on div at bounding box center [541, 260] width 220 height 220
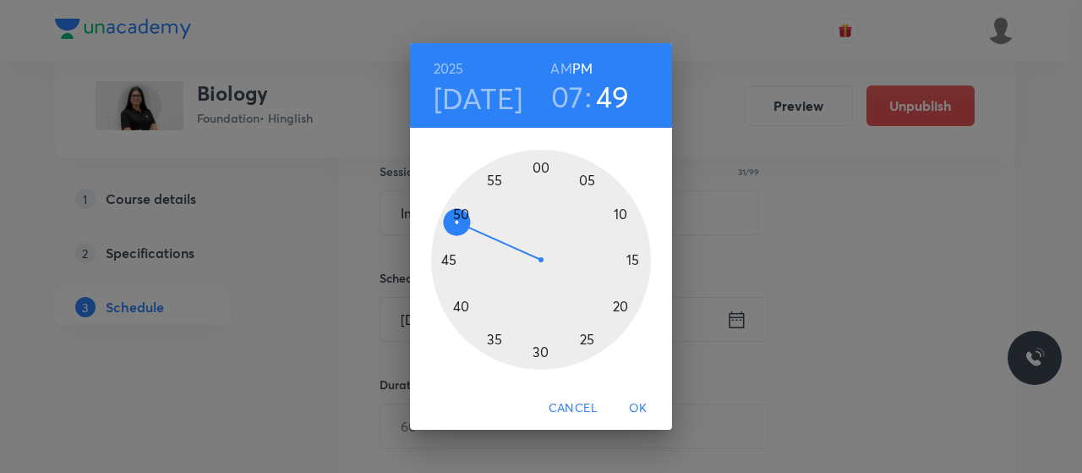
click at [579, 341] on div at bounding box center [541, 260] width 220 height 220
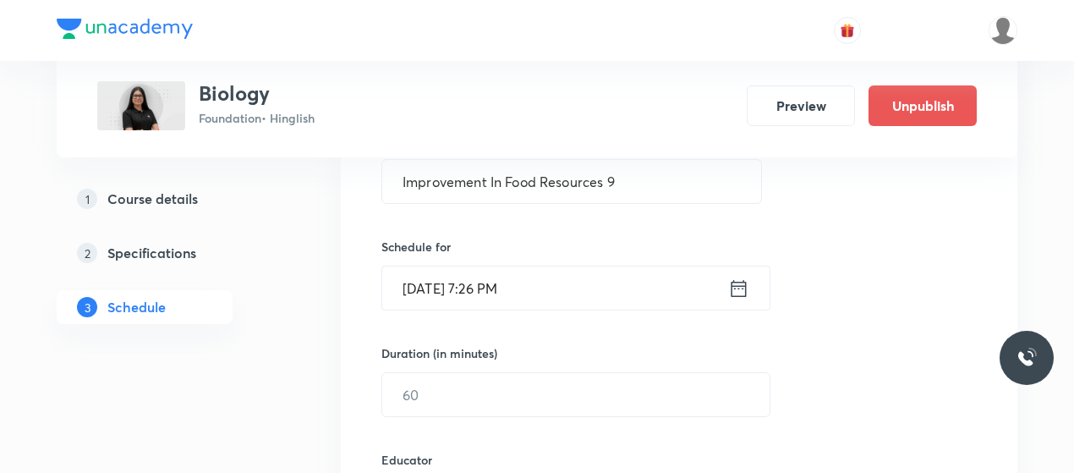
scroll to position [349, 0]
click at [536, 380] on input "text" at bounding box center [575, 393] width 387 height 43
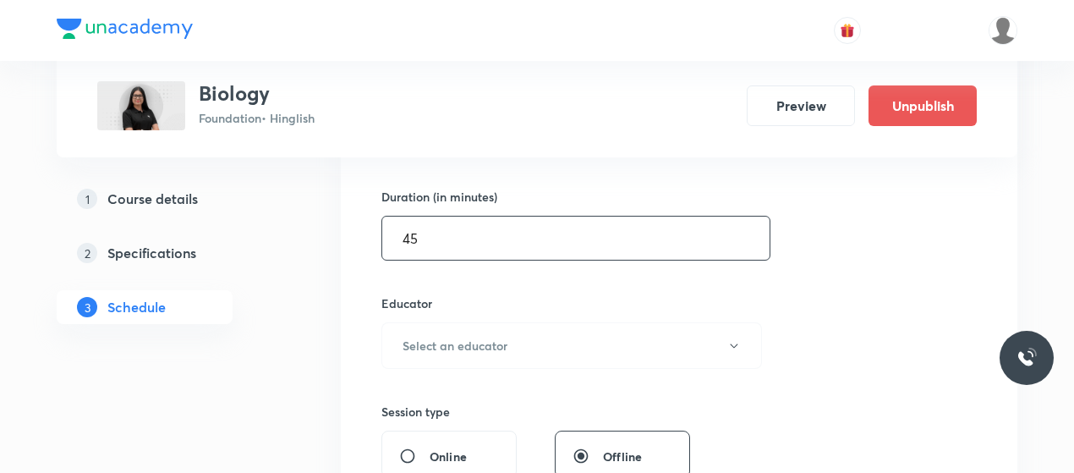
scroll to position [510, 0]
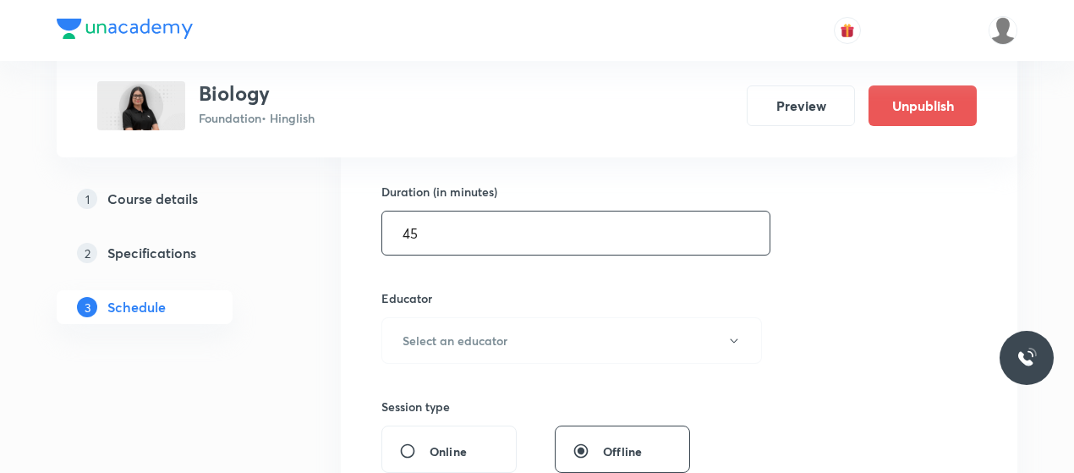
type input "45"
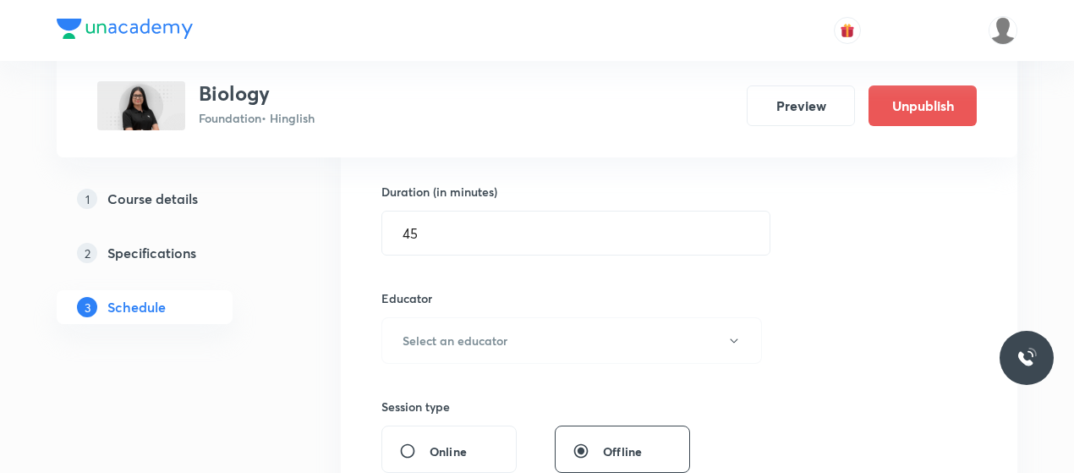
click at [522, 312] on div "Educator Select an educator" at bounding box center [571, 326] width 380 height 74
click at [515, 331] on button "Select an educator" at bounding box center [571, 340] width 380 height 46
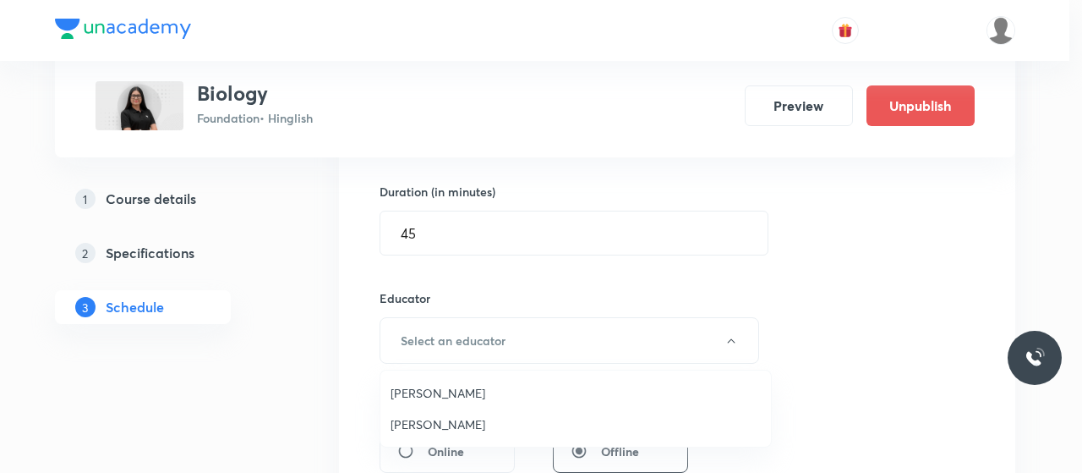
click at [460, 381] on li "Umesh Singh Rathore" at bounding box center [575, 392] width 391 height 31
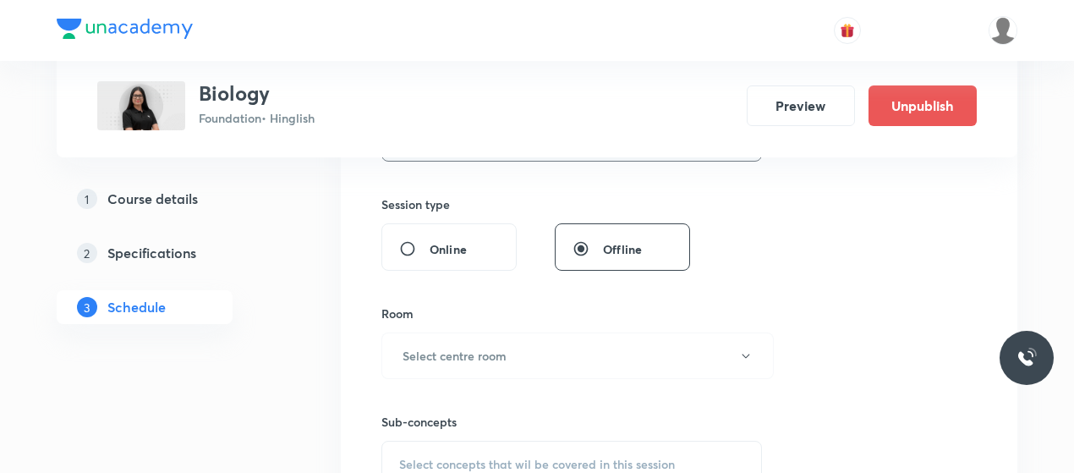
scroll to position [725, 0]
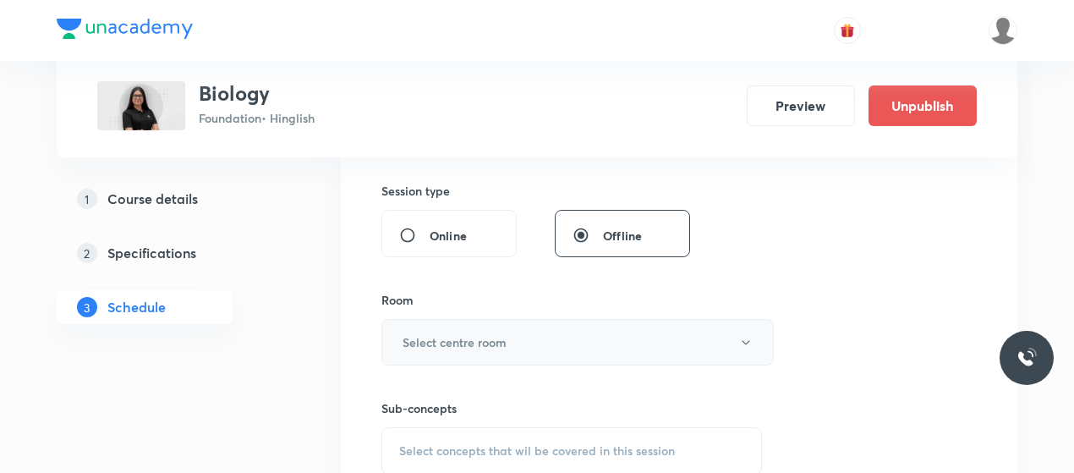
click at [497, 348] on button "Select centre room" at bounding box center [577, 342] width 392 height 46
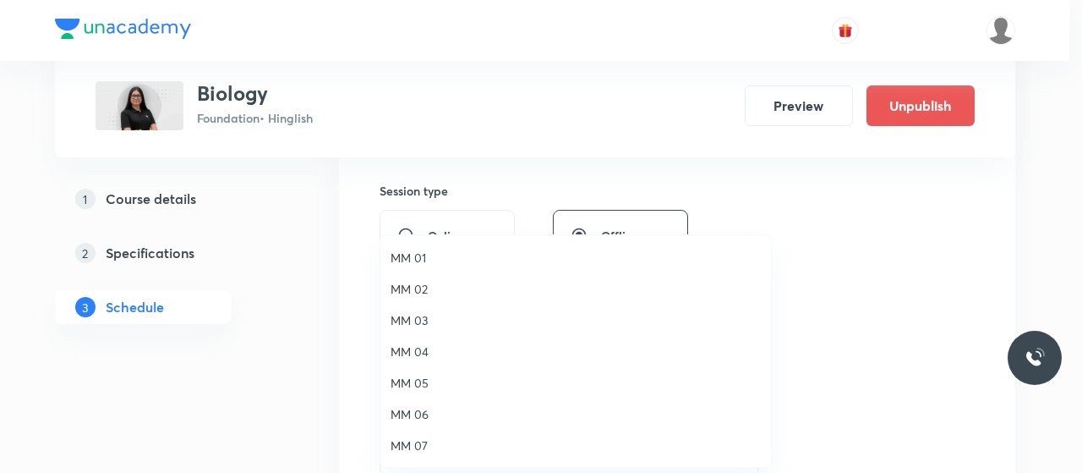
click at [399, 285] on span "MM 02" at bounding box center [576, 289] width 370 height 18
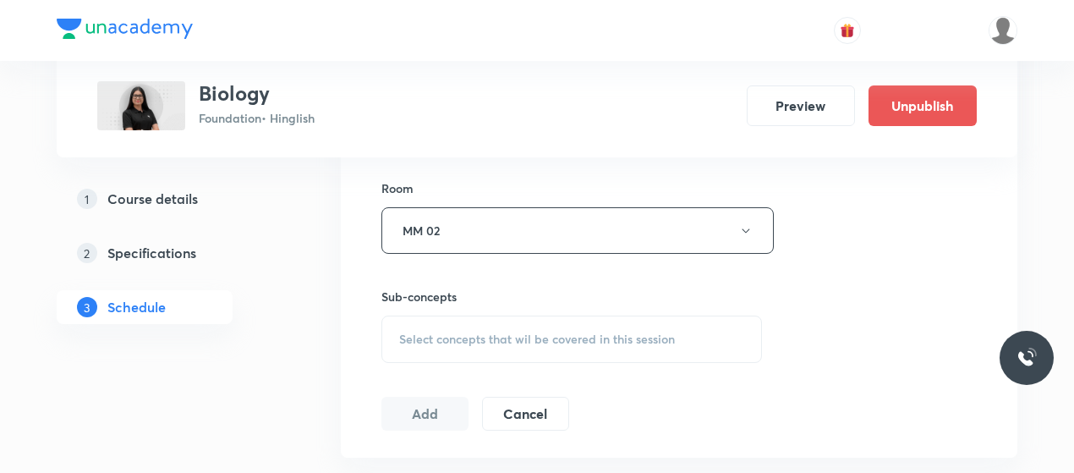
scroll to position [845, 0]
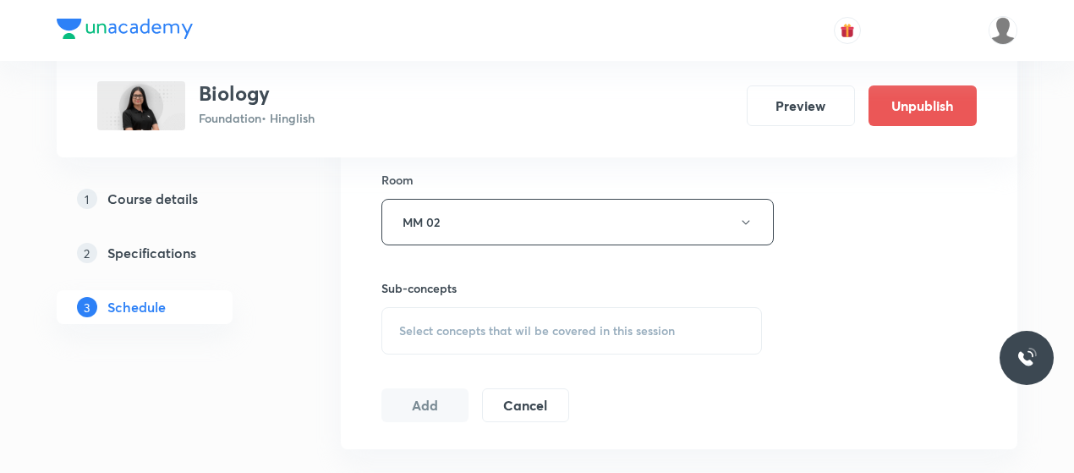
click at [510, 346] on div "Select concepts that wil be covered in this session" at bounding box center [571, 330] width 380 height 47
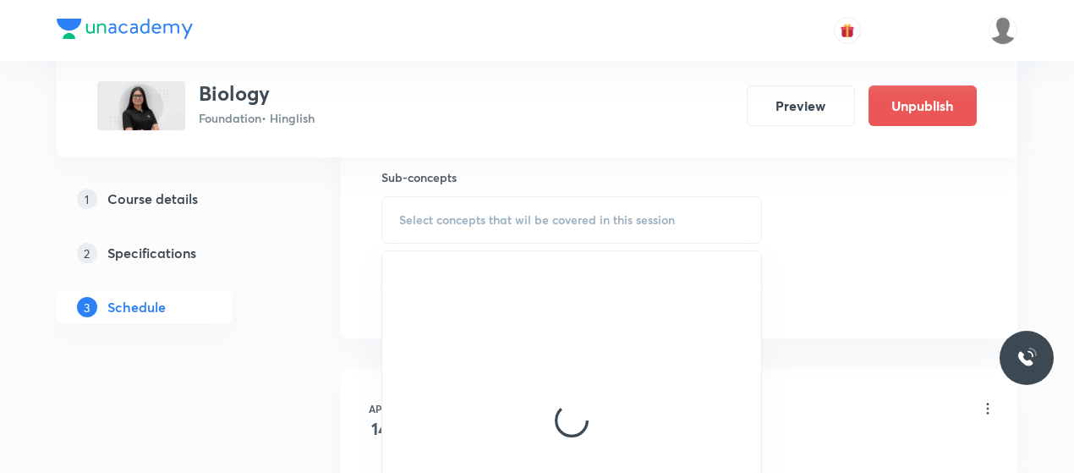
scroll to position [959, 0]
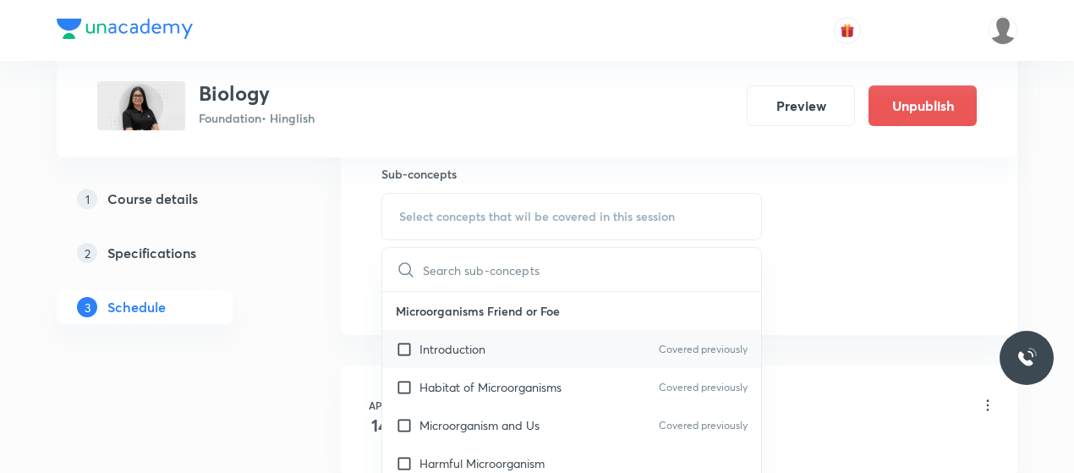
click at [472, 347] on p "Introduction" at bounding box center [452, 349] width 66 height 18
checkbox input "true"
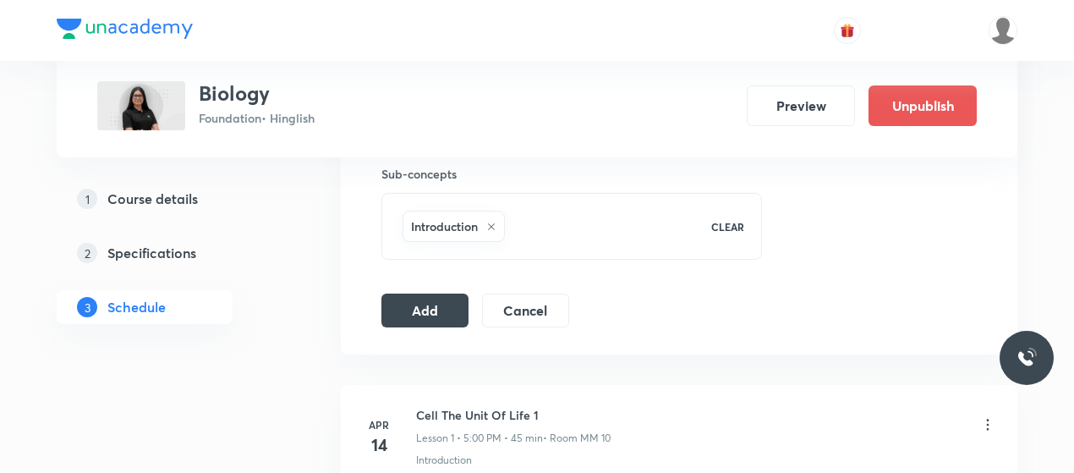
click at [409, 319] on button "Add" at bounding box center [424, 309] width 87 height 34
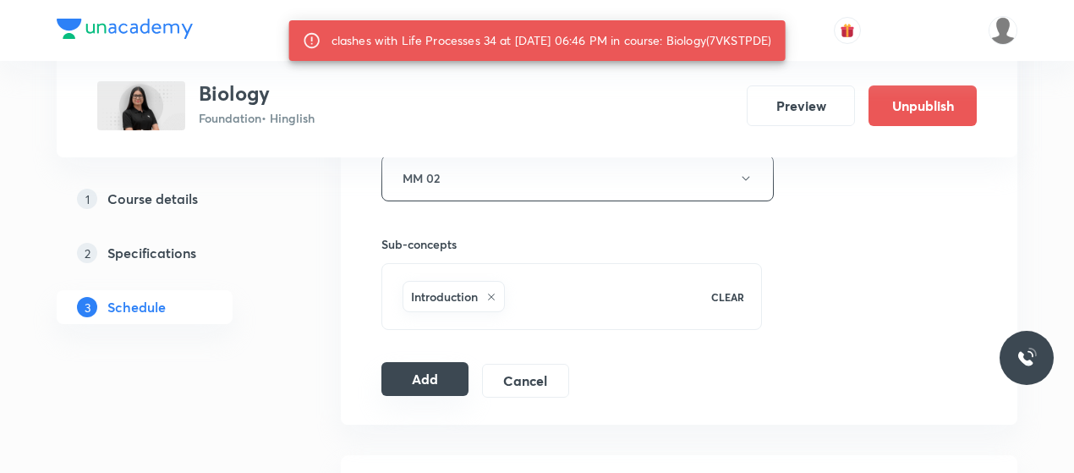
scroll to position [890, 0]
click at [738, 40] on div "clashes with Life Processes 34 at 08 Oct 2025 06:46 PM in course: Biology(7VKST…" at bounding box center [551, 40] width 440 height 30
copy div "7VKSTPDE"
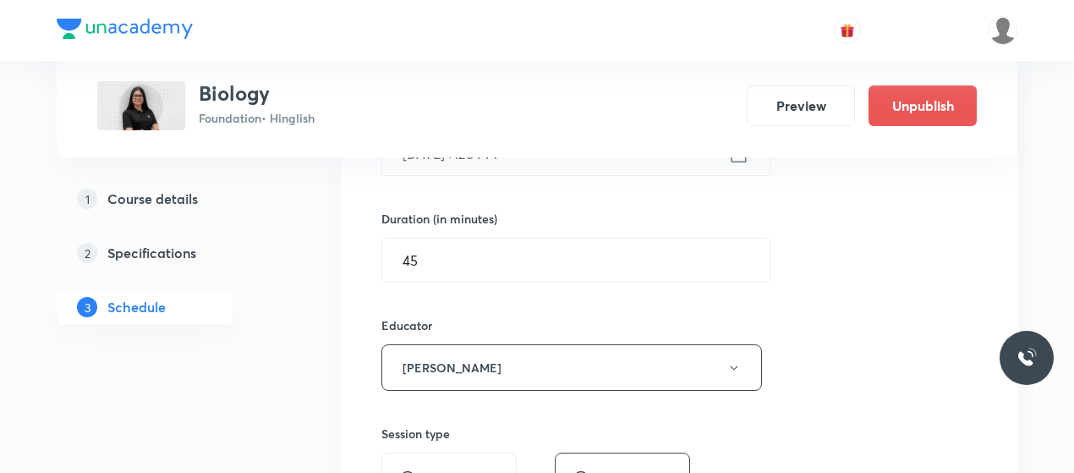
scroll to position [417, 0]
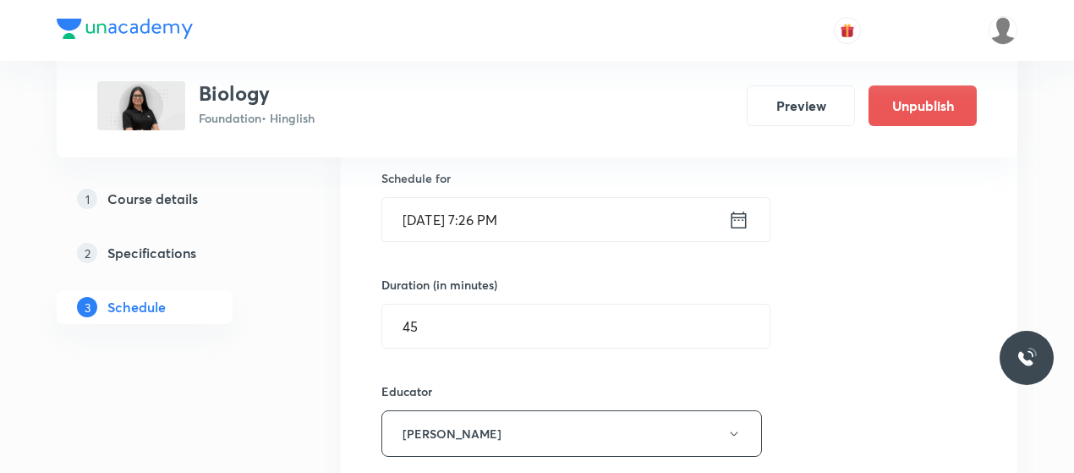
click at [499, 215] on input "Oct 8, 2025, 7:26 PM" at bounding box center [555, 219] width 346 height 43
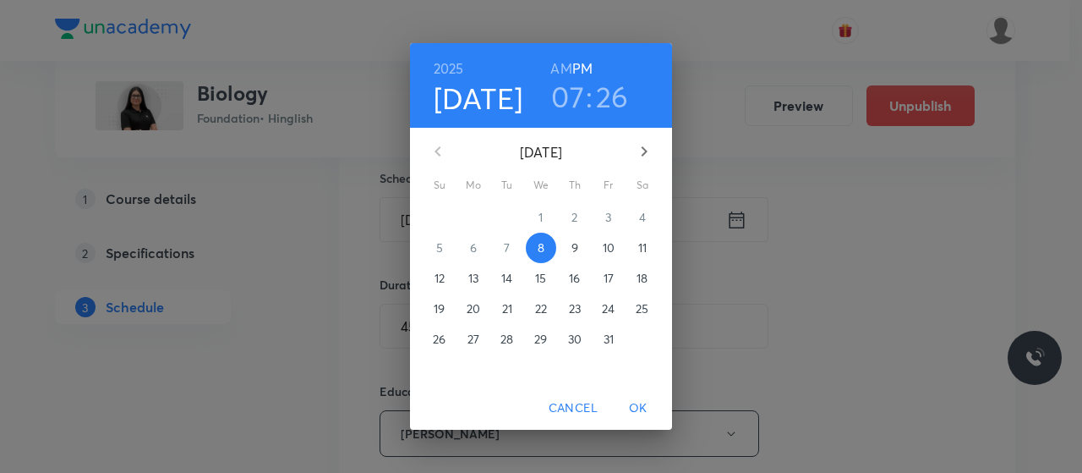
click at [622, 99] on h3 "26" at bounding box center [612, 97] width 33 height 36
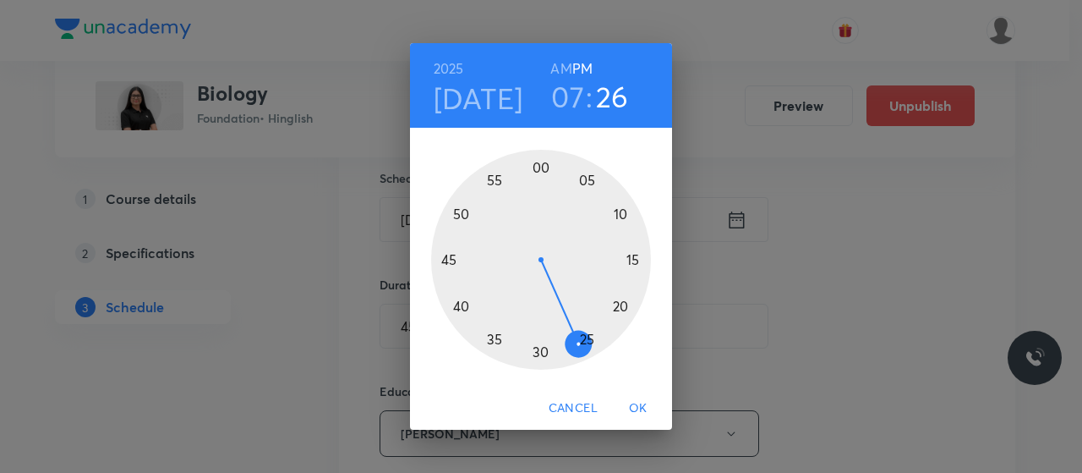
click at [544, 351] on div at bounding box center [541, 260] width 220 height 220
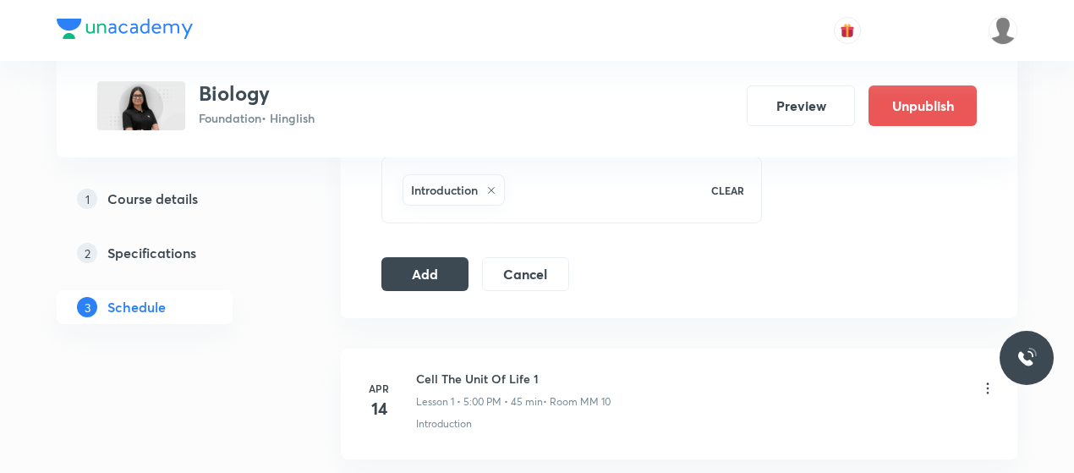
scroll to position [1013, 0]
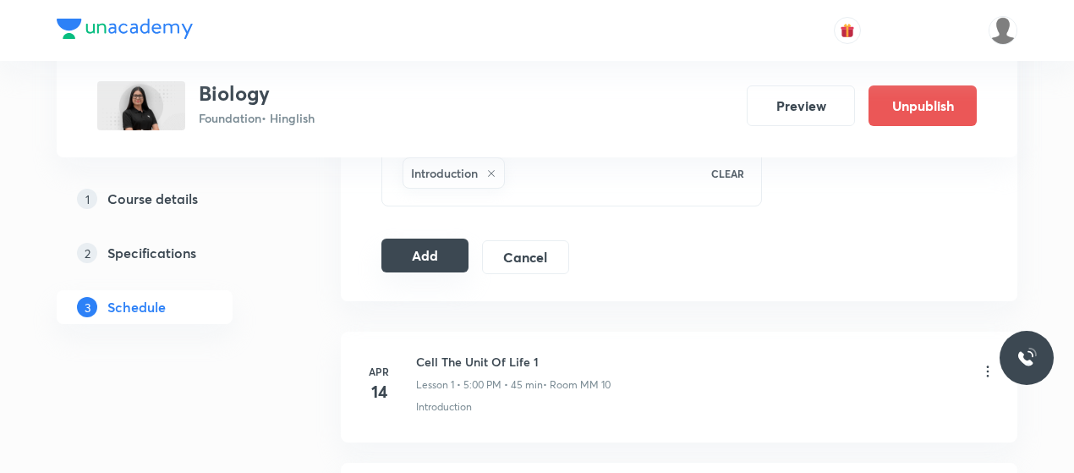
click at [429, 263] on button "Add" at bounding box center [424, 255] width 87 height 34
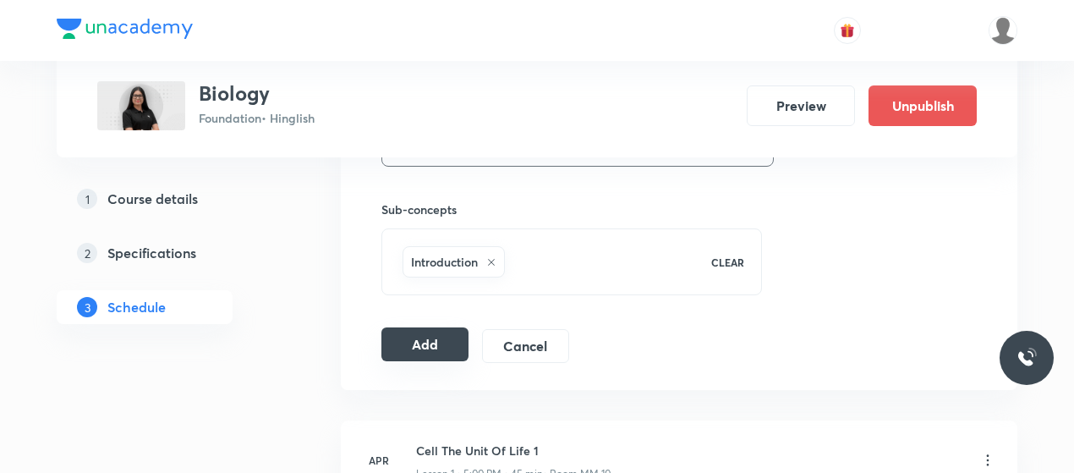
scroll to position [984, 0]
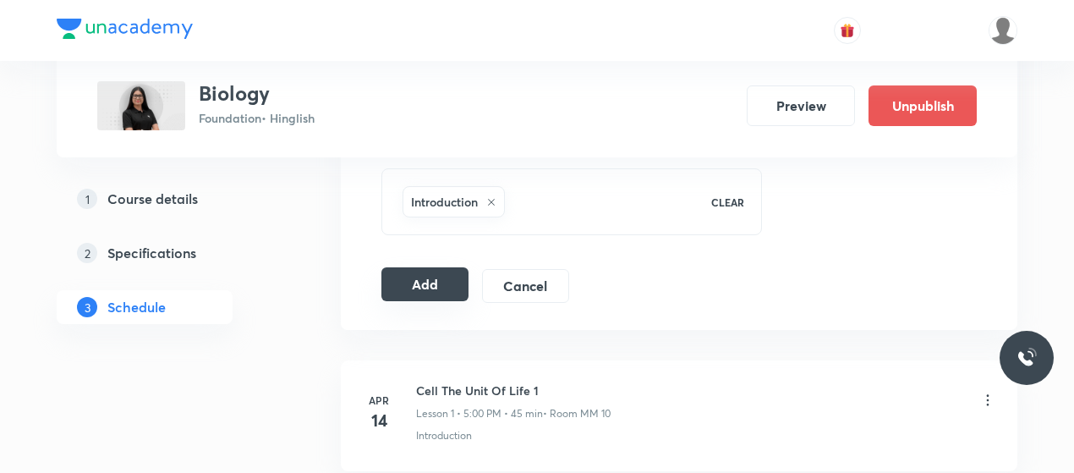
click at [422, 294] on button "Add" at bounding box center [424, 284] width 87 height 34
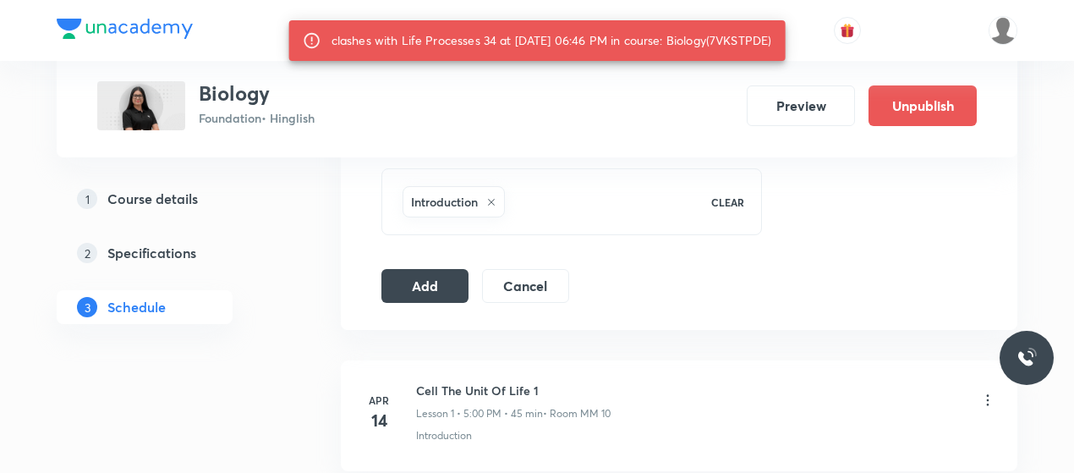
click at [747, 43] on div "clashes with Life Processes 34 at 08 Oct 2025 06:46 PM in course: Biology(7VKST…" at bounding box center [551, 40] width 440 height 30
copy div "7VKSTPDE"
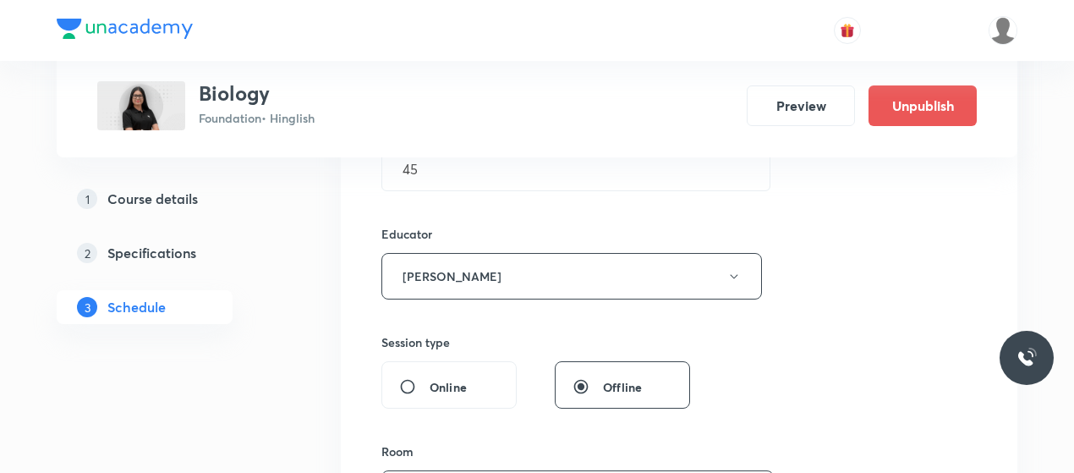
scroll to position [464, 0]
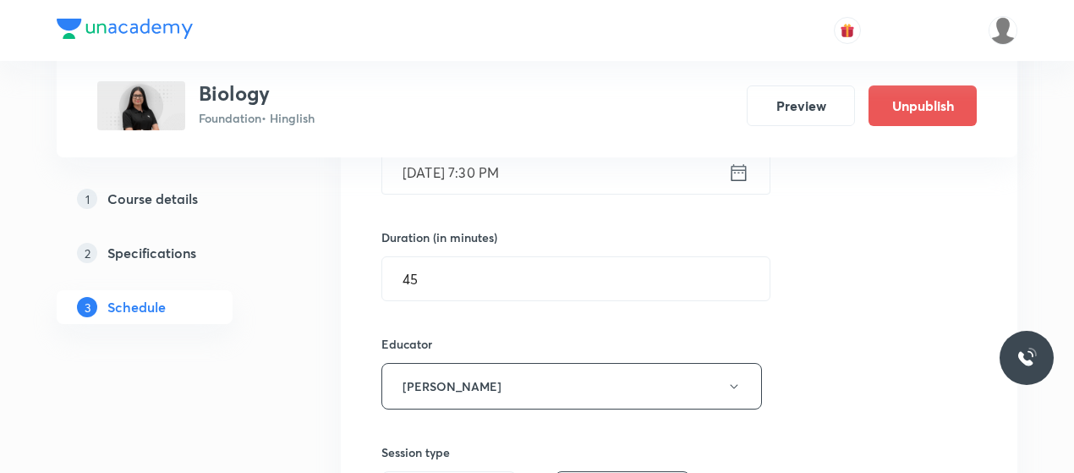
click at [494, 164] on input "Oct 8, 2025, 7:30 PM" at bounding box center [555, 171] width 346 height 43
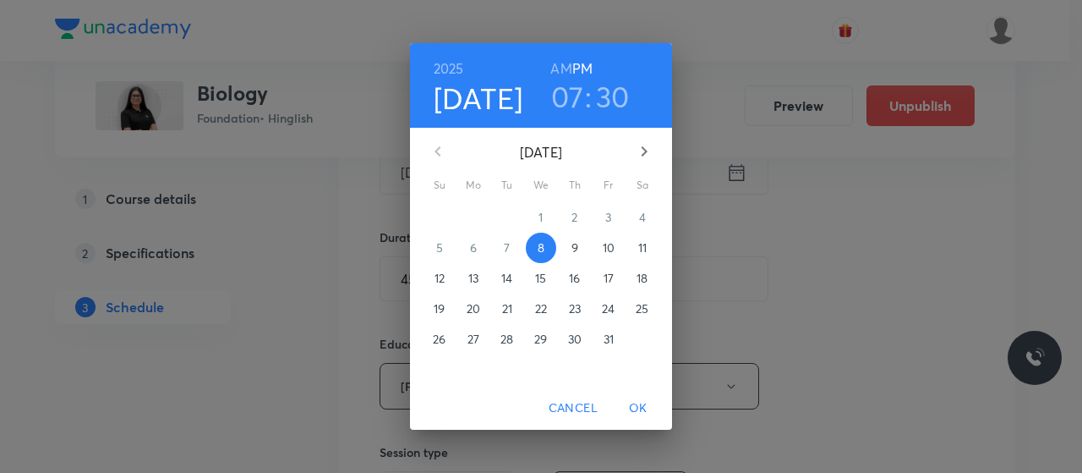
click at [615, 99] on h3 "30" at bounding box center [613, 97] width 34 height 36
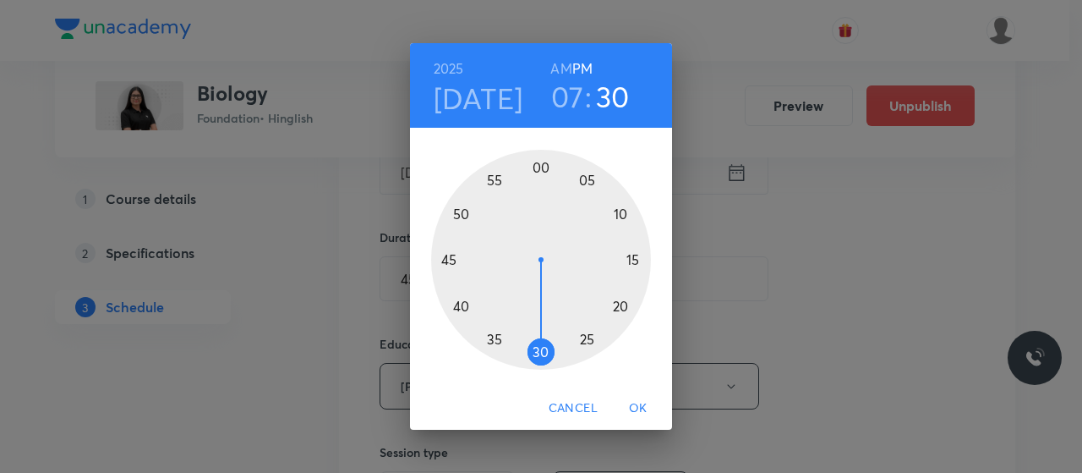
click at [514, 351] on div at bounding box center [541, 260] width 220 height 220
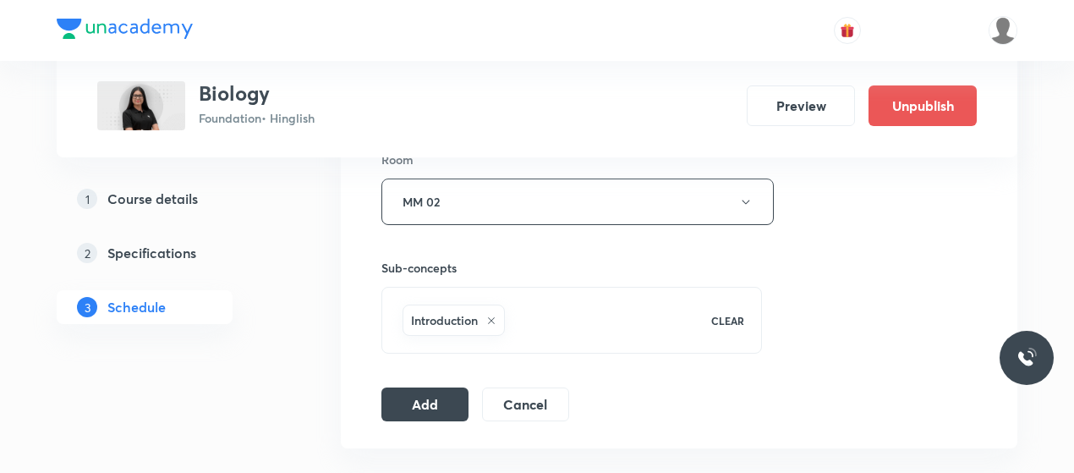
scroll to position [868, 0]
click at [429, 401] on button "Add" at bounding box center [424, 400] width 87 height 34
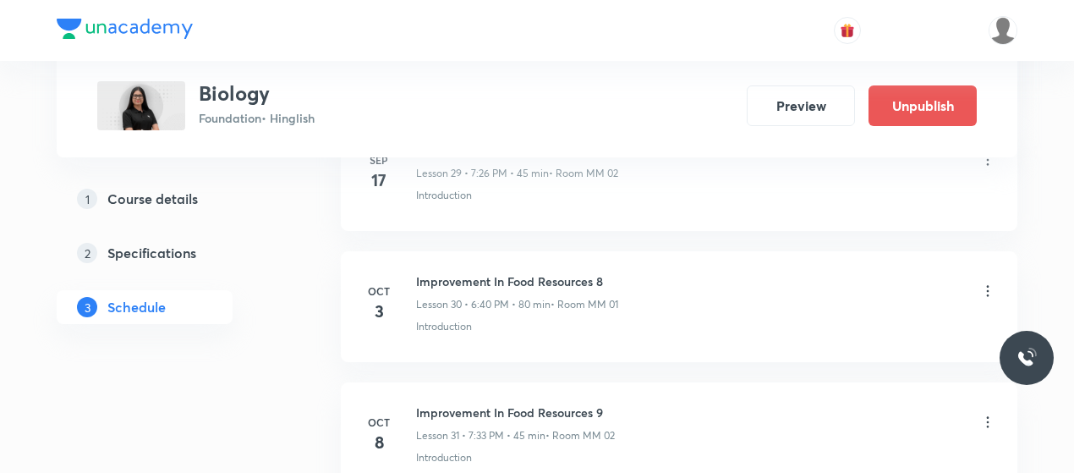
scroll to position [4150, 0]
